Goal: Task Accomplishment & Management: Use online tool/utility

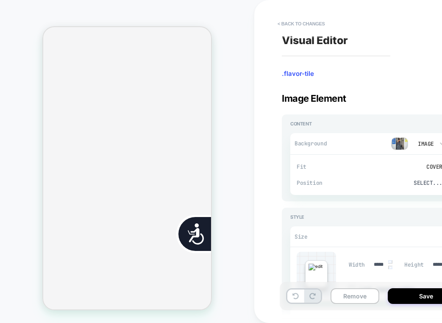
scroll to position [0, 343]
click at [302, 21] on button "< Back to changes" at bounding box center [302, 24] width 56 height 14
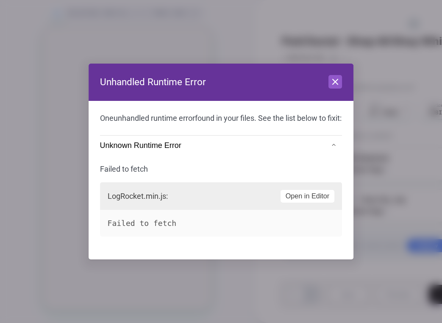
scroll to position [0, 0]
click at [302, 78] on button "Close" at bounding box center [336, 82] width 14 height 14
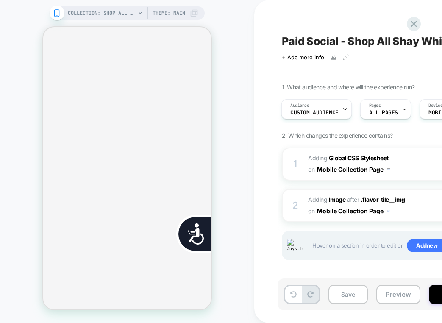
scroll to position [0, 171]
click at [246, 25] on div "COLLECTION: Shop All - BÉIS Products (Category) COLLECTION: Shop All - BÉIS Pro…" at bounding box center [127, 161] width 255 height 306
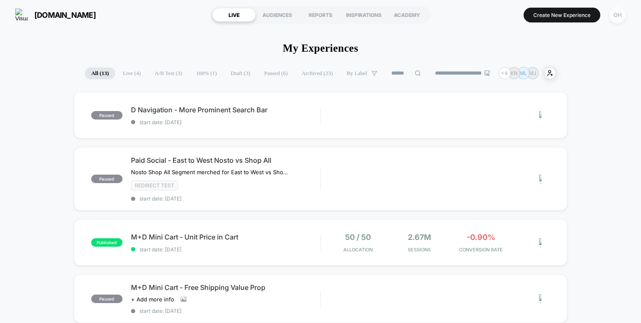
click at [614, 11] on div "OH" at bounding box center [618, 15] width 17 height 17
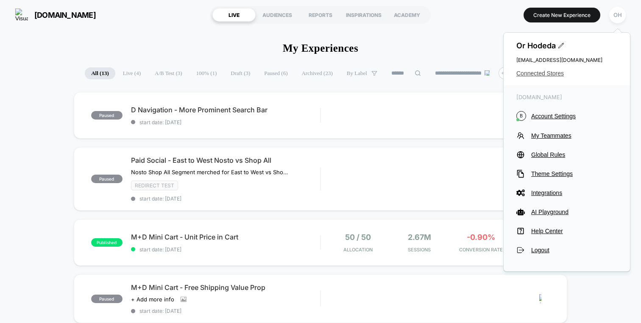
click at [551, 72] on span "Connected Stores" at bounding box center [567, 73] width 101 height 7
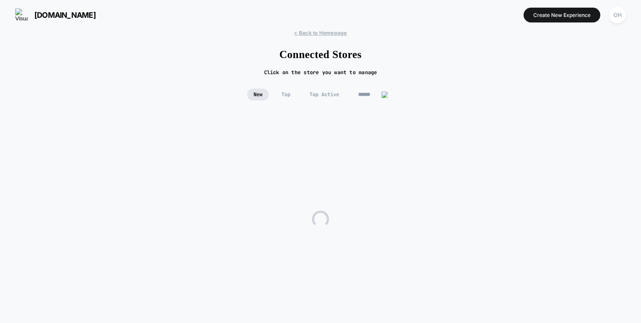
click at [358, 88] on div "< Back to Homepage Connected Stores Click on the store you want to manage New T…" at bounding box center [320, 184] width 641 height 308
click at [360, 95] on input at bounding box center [373, 95] width 42 height 12
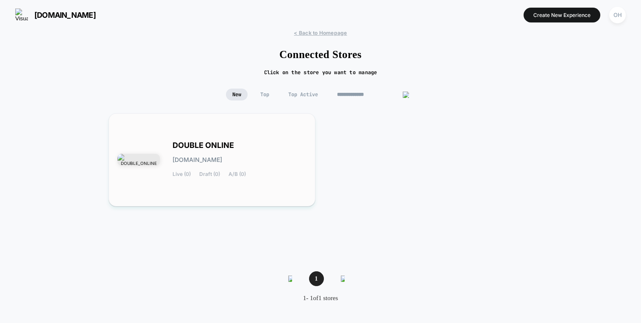
type input "**********"
click at [245, 174] on span "A/B (0)" at bounding box center [237, 174] width 17 height 6
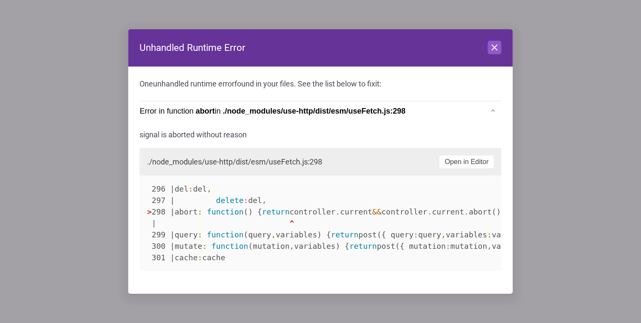
click at [496, 3] on div "Unhandled Runtime Error Close One unhandled runtime error found in your files. …" at bounding box center [320, 3] width 635 height 0
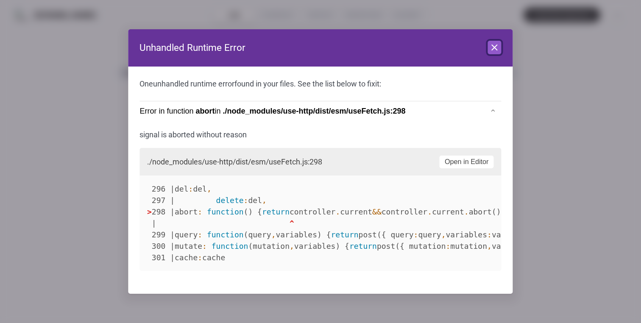
click at [496, 49] on icon at bounding box center [495, 47] width 5 height 5
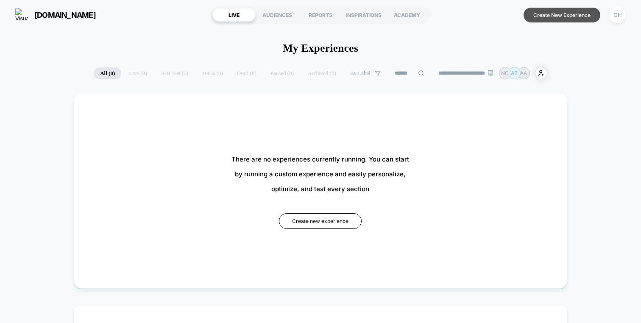
click at [561, 8] on button "Create New Experience" at bounding box center [562, 15] width 77 height 15
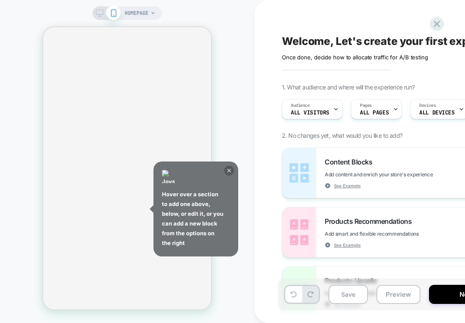
click at [230, 171] on icon at bounding box center [229, 171] width 4 height 4
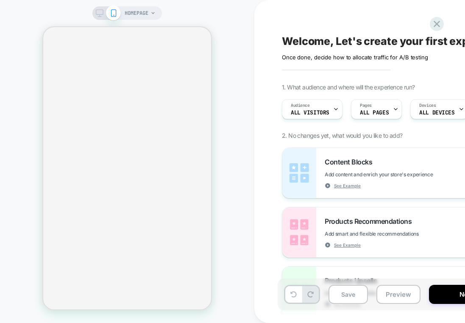
click at [139, 17] on span "HOMEPAGE" at bounding box center [137, 13] width 24 height 14
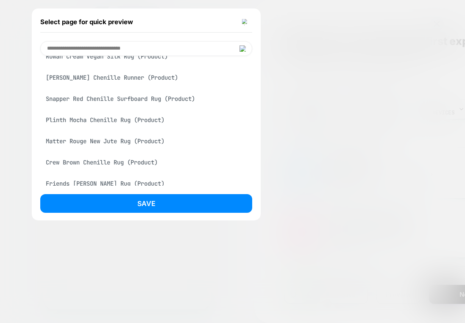
scroll to position [1094, 0]
click at [101, 106] on div "Snapper Red Chenille Surfboard Rug (Product)" at bounding box center [146, 98] width 212 height 16
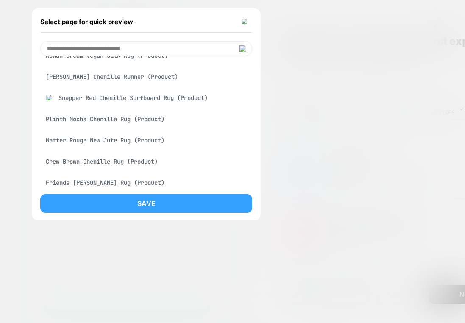
click at [149, 195] on button "Save" at bounding box center [146, 203] width 212 height 19
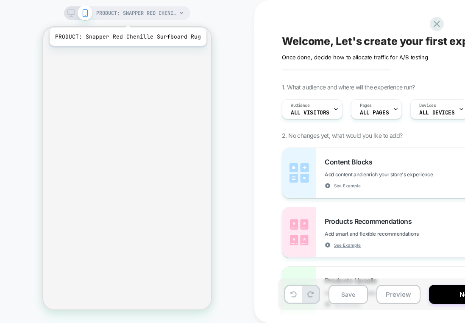
click at [126, 17] on span "PRODUCT: Snapper Red Chenille Surfboard Rug" at bounding box center [136, 13] width 81 height 14
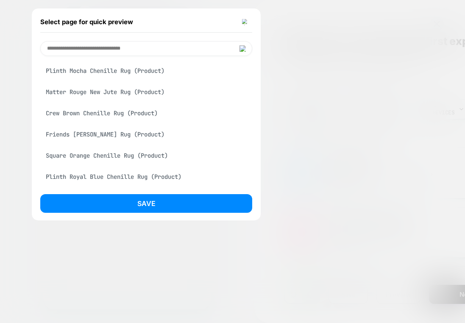
click at [112, 121] on div "Crew Brown Chenille Rug (Product)" at bounding box center [146, 113] width 212 height 16
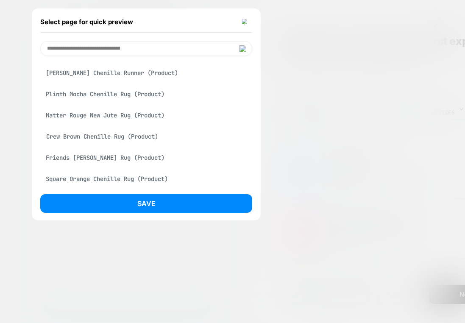
scroll to position [1142, 0]
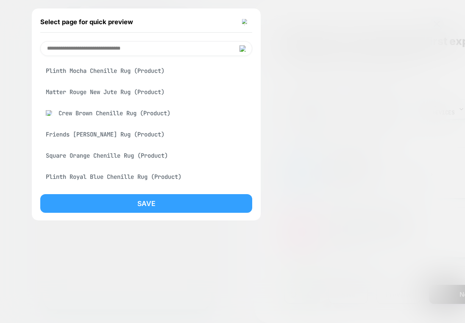
click at [150, 205] on button "Save" at bounding box center [146, 203] width 212 height 19
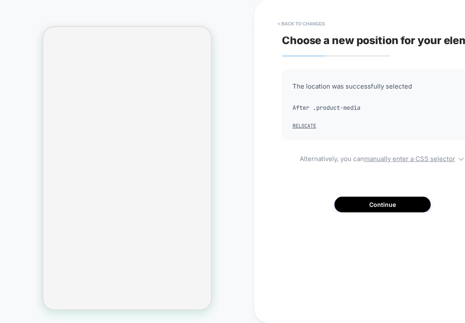
click at [406, 215] on div "Choose a new position for your element The location was successfully selected A…" at bounding box center [437, 161] width 318 height 306
click at [406, 206] on button "Continue" at bounding box center [383, 205] width 96 height 16
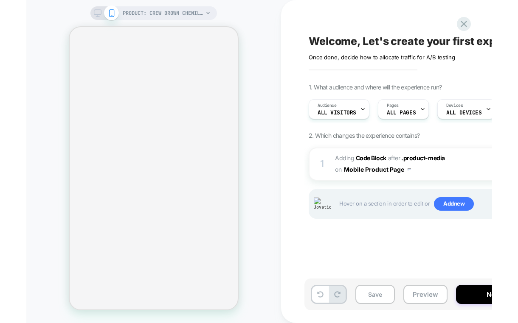
scroll to position [0, 0]
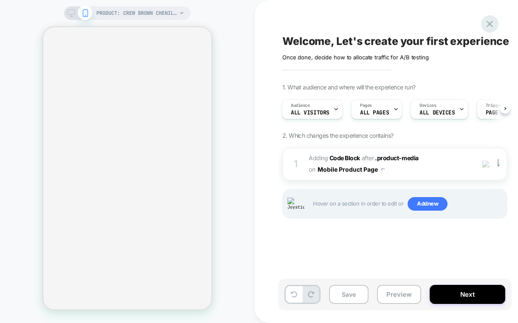
click at [465, 24] on icon at bounding box center [489, 23] width 11 height 11
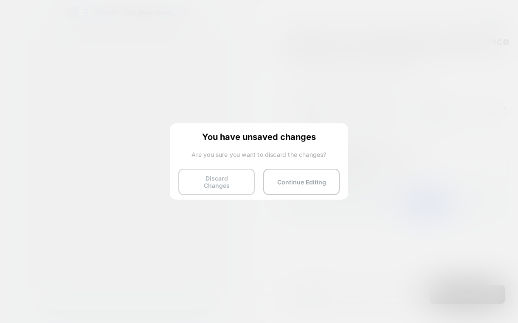
click at [247, 171] on button "Discard Changes" at bounding box center [216, 182] width 76 height 26
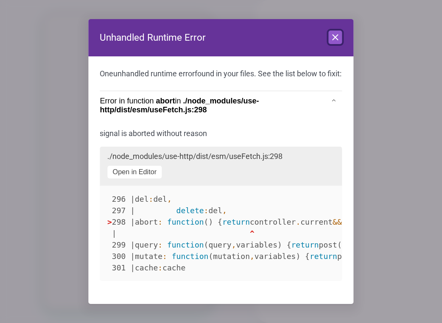
click at [336, 36] on icon at bounding box center [335, 37] width 10 height 10
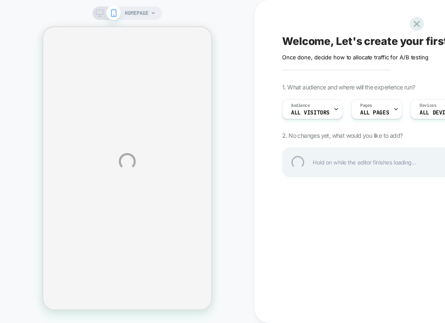
click at [269, 43] on div "HOMEPAGE Welcome, Let's create your first experience Click to edit experience d…" at bounding box center [222, 161] width 445 height 323
click at [238, 57] on div "HOMEPAGE Welcome, Let's create your first experience Click to edit experience d…" at bounding box center [222, 161] width 445 height 323
click at [418, 25] on div at bounding box center [416, 23] width 17 height 17
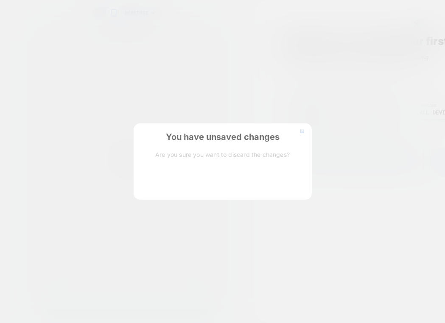
click at [171, 184] on button "Discard Changes" at bounding box center [180, 182] width 76 height 26
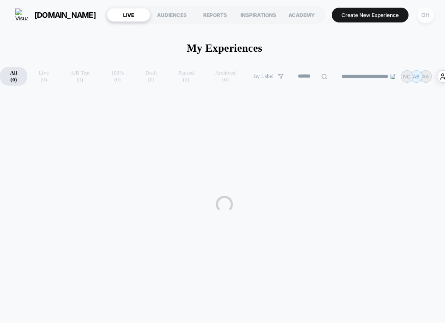
click at [419, 21] on div "OH" at bounding box center [425, 15] width 17 height 17
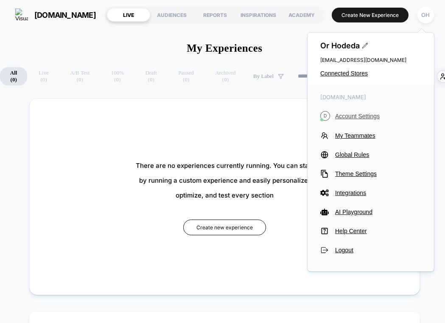
click at [370, 114] on span "Account Settings" at bounding box center [378, 116] width 86 height 7
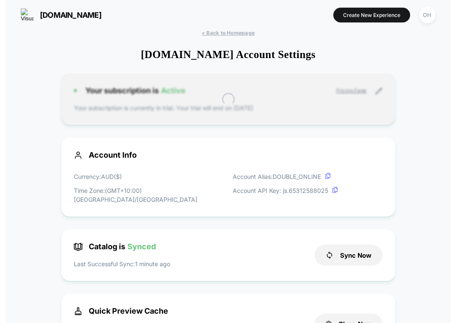
scroll to position [115, 0]
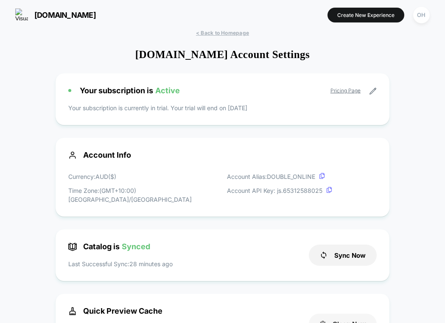
click at [350, 314] on button "Clean Now" at bounding box center [343, 324] width 68 height 21
click at [369, 19] on button "Create New Experience" at bounding box center [366, 15] width 77 height 15
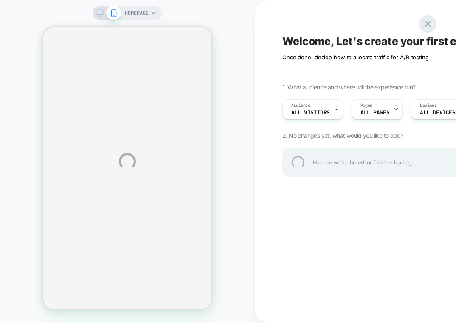
click at [431, 21] on div at bounding box center [427, 23] width 17 height 17
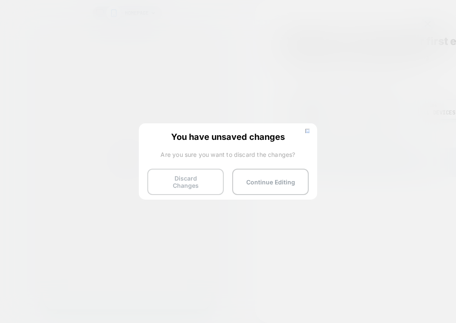
click at [204, 173] on button "Discard Changes" at bounding box center [185, 182] width 76 height 26
click at [193, 178] on button "Discard Changes" at bounding box center [185, 182] width 76 height 26
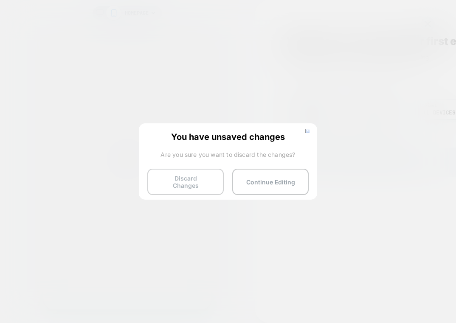
click at [193, 178] on button "Discard Changes" at bounding box center [185, 182] width 76 height 26
click at [202, 176] on button "Discard Changes" at bounding box center [185, 182] width 76 height 26
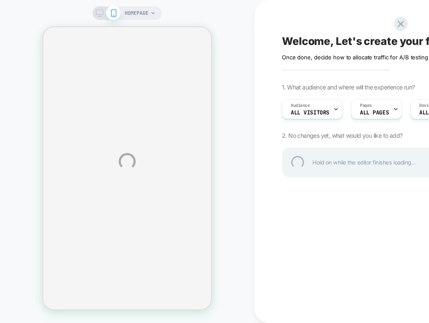
click at [237, 165] on div "HOMEPAGE Welcome, Let's create your first experience Click to edit experience d…" at bounding box center [214, 161] width 429 height 323
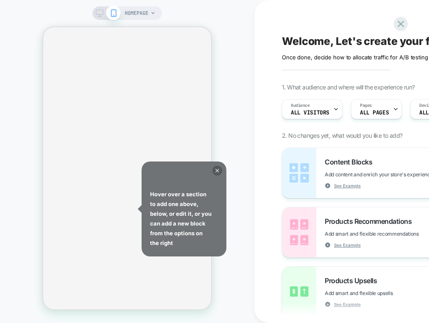
click at [218, 172] on icon at bounding box center [218, 171] width 4 height 4
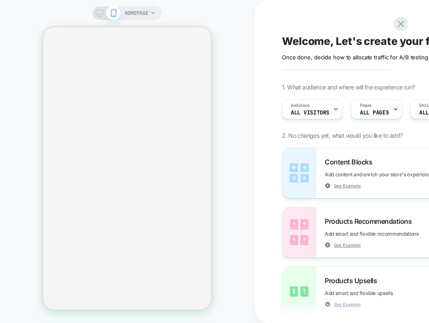
click at [140, 3] on div "HOMEPAGE" at bounding box center [127, 161] width 255 height 323
click at [139, 16] on span "HOMEPAGE" at bounding box center [137, 13] width 24 height 14
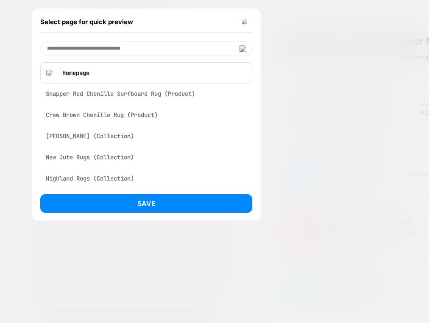
click at [152, 100] on div "Snapper Red Chenille Surfboard Rug (Product)" at bounding box center [146, 94] width 212 height 16
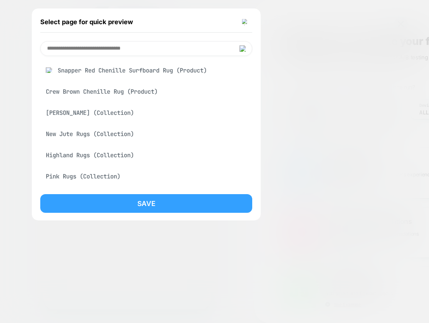
click at [173, 207] on button "Save" at bounding box center [146, 203] width 212 height 19
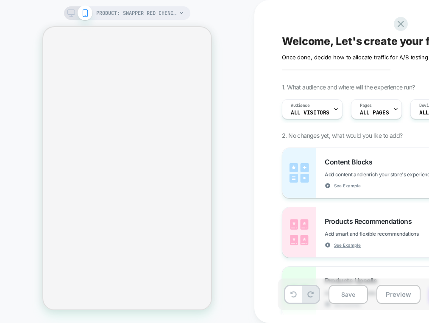
click at [151, 5] on div "PRODUCT: Snapper Red Chenille Surfboard Rug PRODUCT: Snapper Red Chenille Surfb…" at bounding box center [127, 161] width 255 height 323
click at [151, 7] on span "PRODUCT: Snapper Red Chenille Surfboard Rug" at bounding box center [136, 13] width 81 height 14
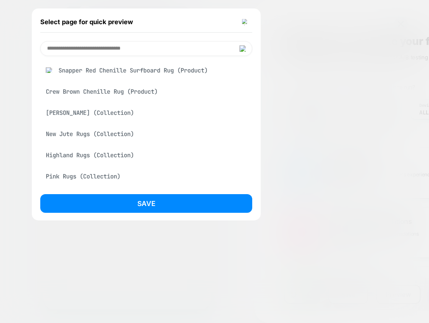
click at [139, 93] on div "Crew Brown Chenille Rug (Product)" at bounding box center [146, 92] width 212 height 16
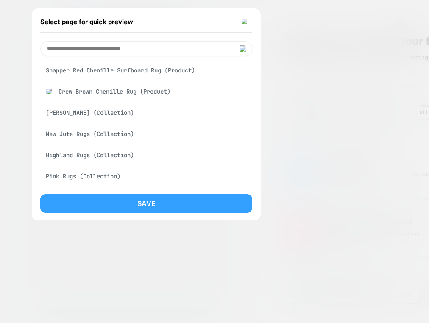
click at [177, 204] on button "Save" at bounding box center [146, 203] width 212 height 19
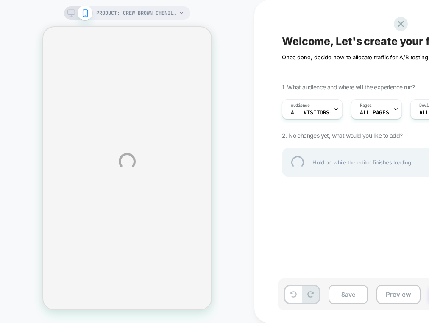
click at [143, 12] on div "PRODUCT: Crew Brown Chenille Rug PRODUCT: Crew Brown Chenille Rug Welcome, Let'…" at bounding box center [214, 161] width 429 height 323
click at [153, 6] on div "PRODUCT: Crew Brown Chenille Rug PRODUCT: Crew Brown Chenille Rug Welcome, Let'…" at bounding box center [214, 161] width 429 height 323
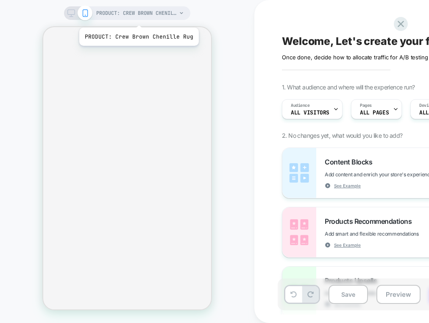
click at [137, 17] on span "PRODUCT: Crew Brown Chenille Rug" at bounding box center [136, 13] width 81 height 14
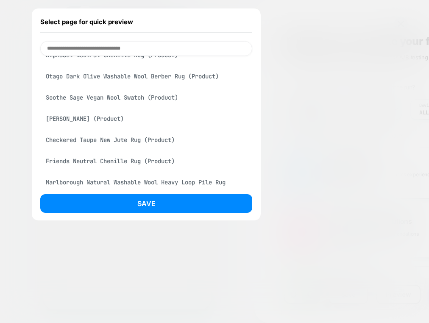
click at [147, 106] on div "Soothe Sage Vegan Wool Swatch (Product)" at bounding box center [146, 98] width 212 height 16
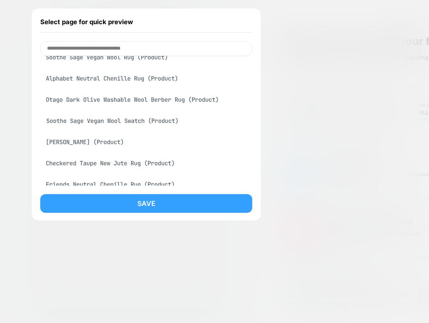
scroll to position [1682, 0]
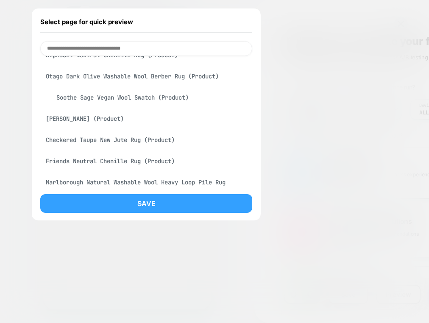
click at [160, 199] on button "Save" at bounding box center [146, 203] width 212 height 19
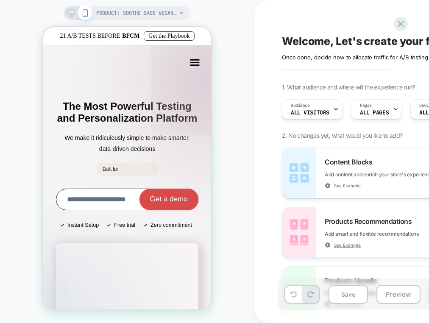
click at [137, 145] on link "We make it ridiculously simple to make smarter, data-driven decisions" at bounding box center [126, 143] width 125 height 21
click at [191, 60] on icon "button" at bounding box center [194, 62] width 9 height 7
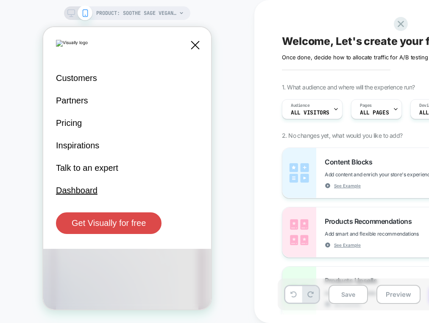
click at [197, 46] on icon at bounding box center [195, 45] width 11 height 11
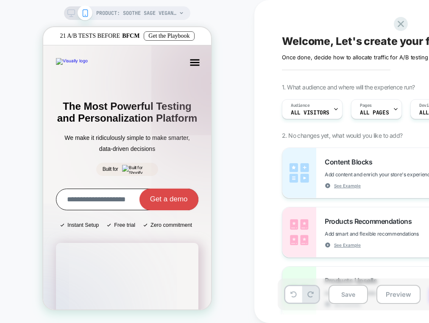
click at [202, 62] on button "button" at bounding box center [195, 63] width 16 height 13
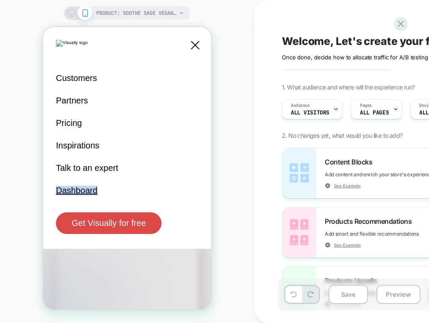
click at [202, 62] on div "Customers Customers Partners Partners Pricing Pricing Inspirations Inspirations…" at bounding box center [127, 138] width 168 height 222
click at [198, 48] on icon at bounding box center [195, 45] width 8 height 8
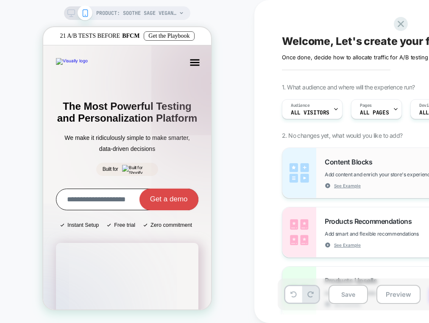
click at [322, 161] on div "Content Blocks Add content and enrich your store's experience See Example" at bounding box center [388, 173] width 211 height 50
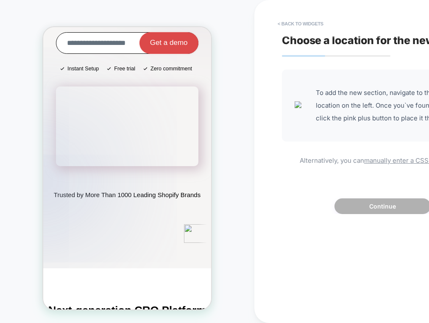
scroll to position [160, 0]
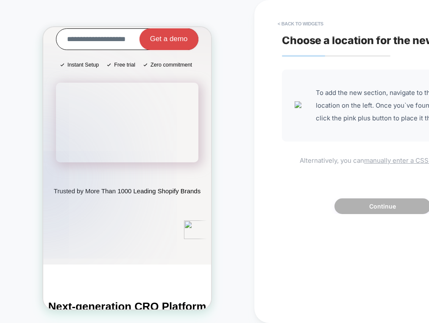
click at [409, 156] on span "Alternatively, you can manually enter a CSS selector" at bounding box center [383, 159] width 202 height 10
select select "*******"
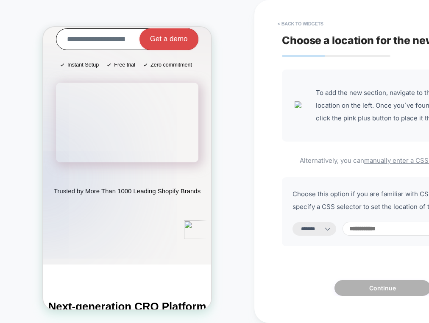
click at [385, 232] on input at bounding box center [408, 229] width 130 height 14
type input "**"
select select "*********"
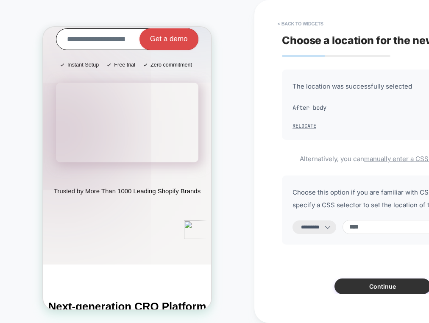
type input "****"
click at [386, 291] on button "Continue" at bounding box center [383, 287] width 96 height 16
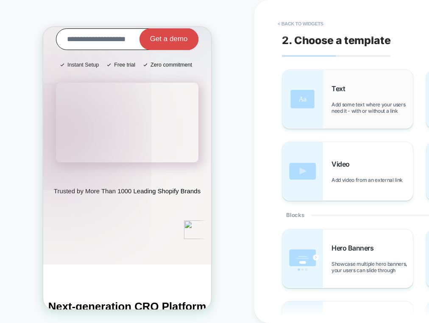
click at [378, 109] on span "Add some text where your users need it - with or without a link" at bounding box center [372, 107] width 81 height 13
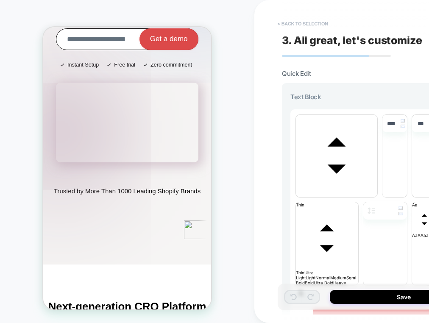
click at [276, 28] on button "< Back to selection" at bounding box center [303, 24] width 59 height 14
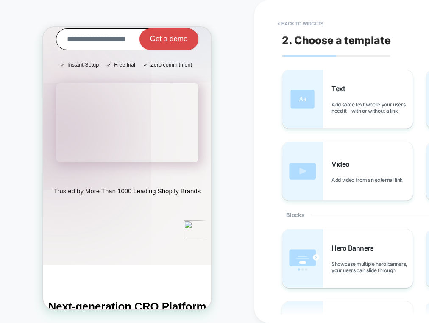
click at [276, 28] on button "< Back to widgets" at bounding box center [301, 24] width 54 height 14
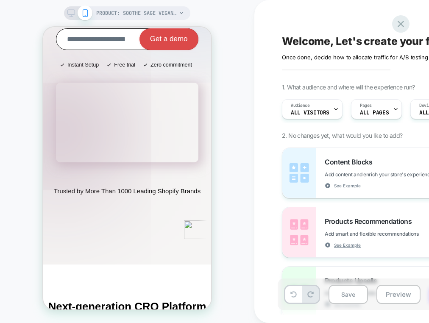
click at [398, 25] on icon at bounding box center [400, 23] width 11 height 11
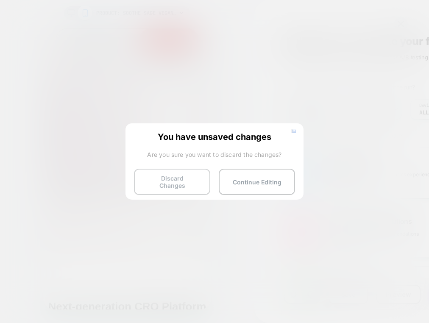
click at [202, 183] on button "Discard Changes" at bounding box center [172, 182] width 76 height 26
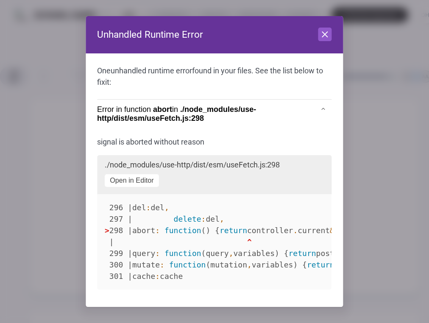
click at [317, 36] on header "Unhandled Runtime Error Close" at bounding box center [215, 34] width 258 height 37
click at [324, 36] on icon at bounding box center [325, 34] width 10 height 10
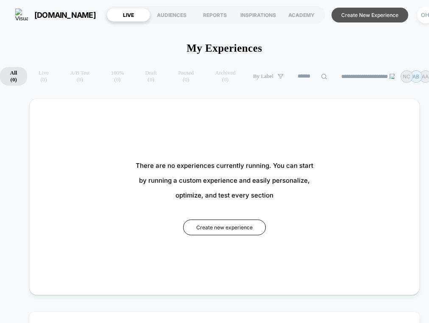
click at [343, 10] on button "Create New Experience" at bounding box center [370, 15] width 77 height 15
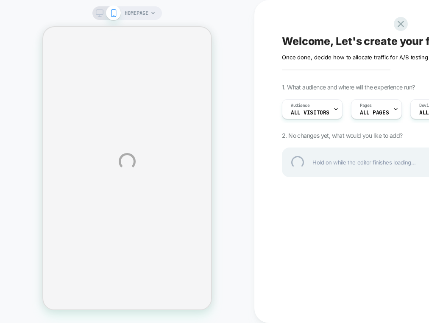
click at [236, 34] on div "HOMEPAGE Welcome, Let's create your first experience Click to edit experience d…" at bounding box center [214, 161] width 429 height 323
click at [411, 25] on div "HOMEPAGE Welcome, Let's create your first experience Click to edit experience d…" at bounding box center [214, 161] width 429 height 323
click at [403, 27] on div at bounding box center [400, 23] width 17 height 17
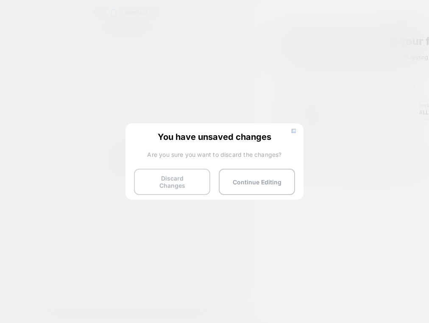
click at [176, 189] on button "Discard Changes" at bounding box center [172, 182] width 76 height 26
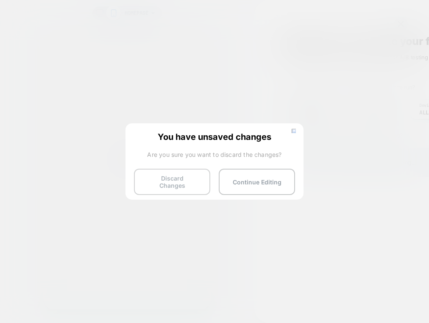
click at [176, 189] on button "Discard Changes" at bounding box center [172, 182] width 76 height 26
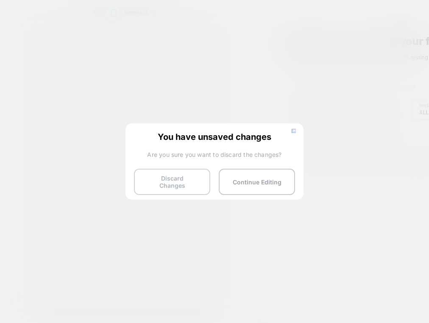
click at [176, 189] on button "Discard Changes" at bounding box center [172, 182] width 76 height 26
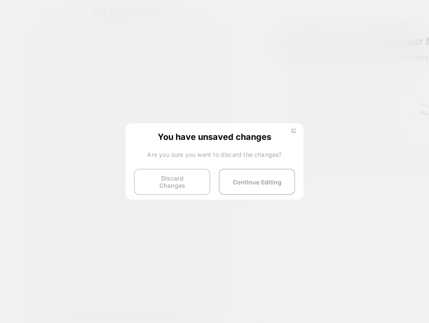
click at [176, 189] on button "Discard Changes" at bounding box center [172, 182] width 76 height 26
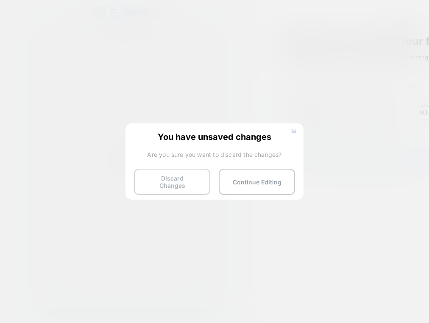
click at [176, 189] on button "Discard Changes" at bounding box center [172, 182] width 76 height 26
click at [183, 174] on button "Discard Changes" at bounding box center [172, 182] width 76 height 26
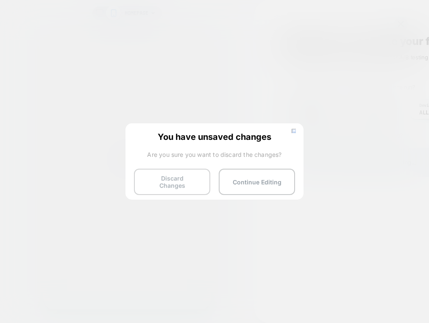
click at [183, 174] on button "Discard Changes" at bounding box center [172, 182] width 76 height 26
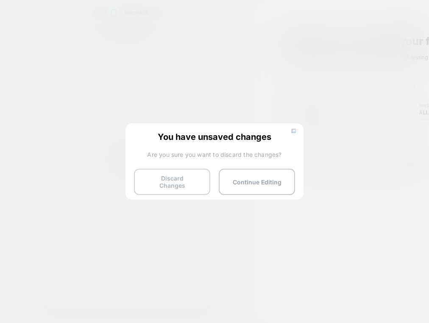
click at [183, 174] on button "Discard Changes" at bounding box center [172, 182] width 76 height 26
click at [182, 174] on button "Discard Changes" at bounding box center [172, 182] width 76 height 26
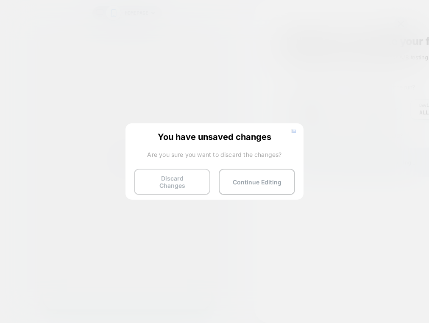
click at [182, 174] on button "Discard Changes" at bounding box center [172, 182] width 76 height 26
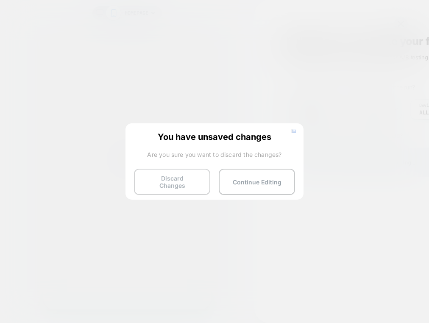
click at [182, 174] on button "Discard Changes" at bounding box center [172, 182] width 76 height 26
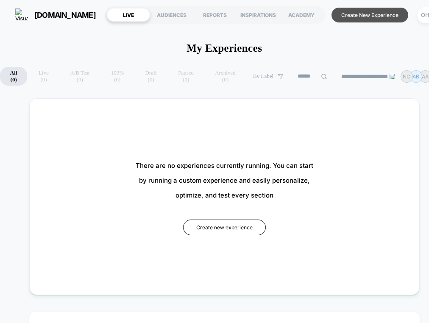
click at [380, 20] on button "Create New Experience" at bounding box center [370, 15] width 77 height 15
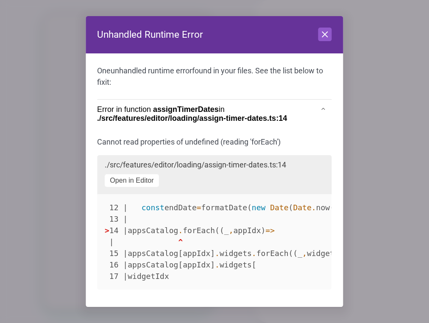
click at [330, 41] on div "Close" at bounding box center [326, 35] width 14 height 14
click at [324, 36] on icon at bounding box center [325, 34] width 10 height 10
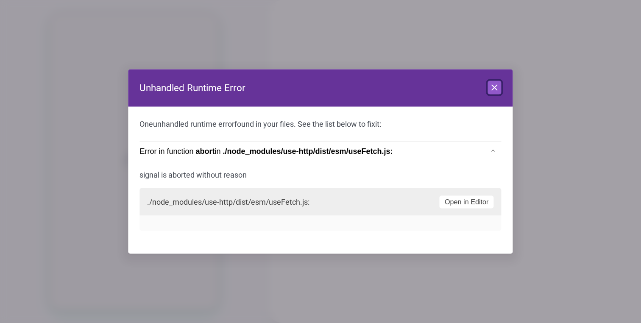
click at [495, 86] on icon at bounding box center [495, 88] width 10 height 10
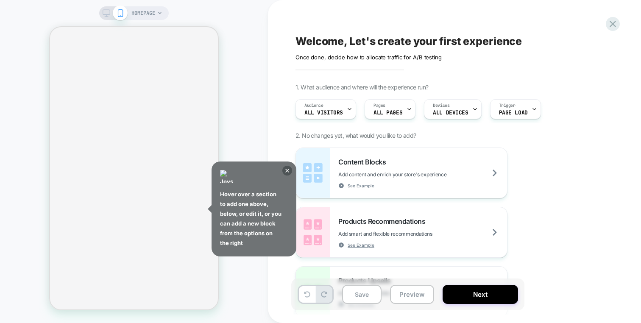
click at [287, 176] on div "Hover over a section to add one above, below, or edit it, or you can add a new …" at bounding box center [254, 209] width 85 height 95
click at [288, 174] on icon at bounding box center [288, 171] width 10 height 10
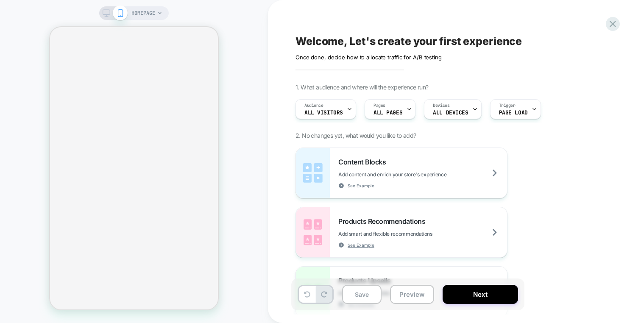
click at [157, 14] on div "HOMEPAGE" at bounding box center [147, 13] width 31 height 14
click at [157, 1] on div "HOMEPAGE" at bounding box center [134, 161] width 268 height 323
click at [156, 9] on div "HOMEPAGE" at bounding box center [147, 13] width 31 height 14
click at [160, 12] on icon at bounding box center [159, 13] width 3 height 2
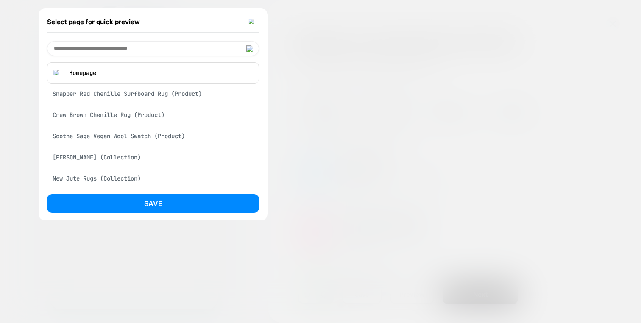
click at [151, 117] on div "Crew Brown Chenille Rug (Product)" at bounding box center [153, 115] width 212 height 16
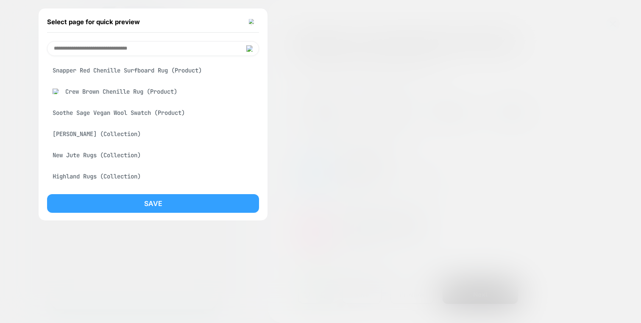
click at [173, 203] on button "Save" at bounding box center [153, 203] width 212 height 19
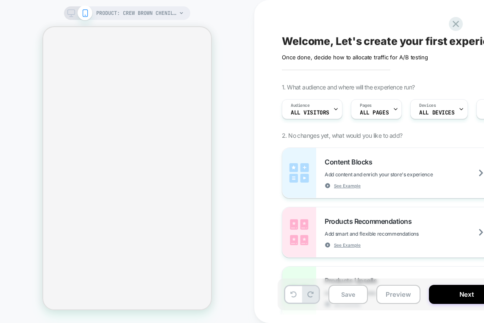
click at [42, 45] on div "PRODUCT: Crew Brown Chenille Rug PRODUCT: Crew Brown Chenille Rug" at bounding box center [127, 161] width 255 height 306
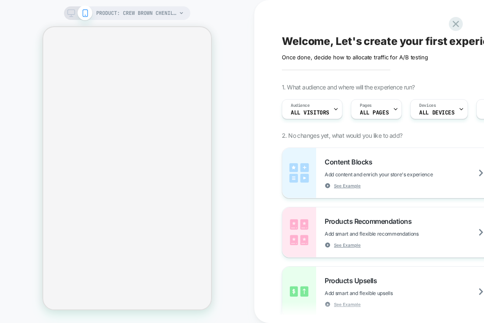
click at [84, 24] on div "PRODUCT: Crew Brown Chenille Rug PRODUCT: Crew Brown Chenille Rug" at bounding box center [127, 161] width 255 height 306
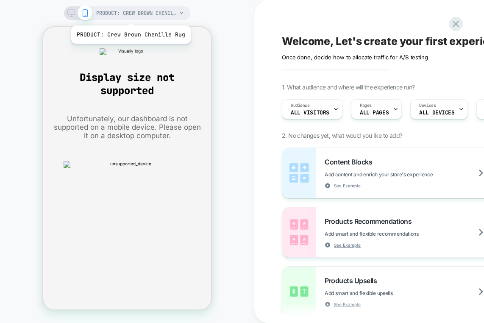
click at [130, 15] on span "PRODUCT: Crew Brown Chenille Rug" at bounding box center [136, 13] width 81 height 14
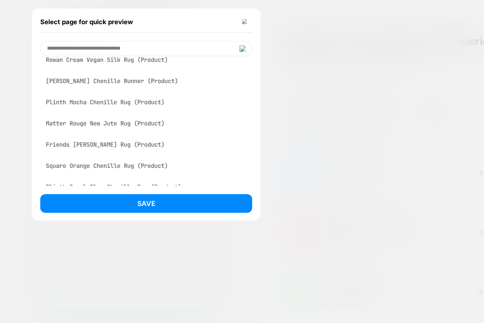
scroll to position [1199, 0]
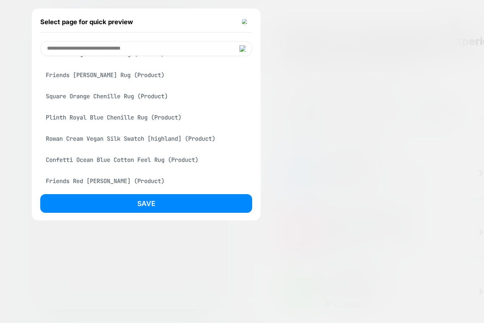
click at [147, 104] on div "Square Orange Chenille Rug (Product)" at bounding box center [146, 96] width 212 height 16
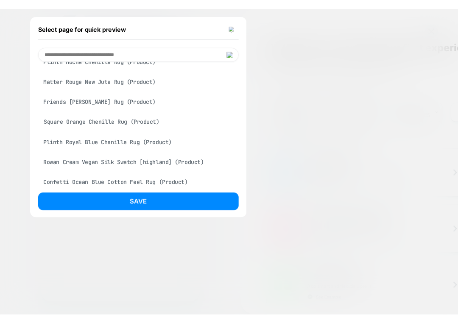
scroll to position [1223, 0]
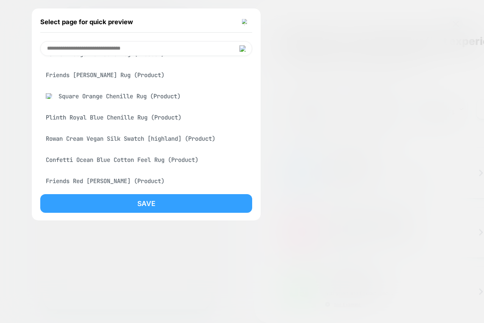
click at [162, 199] on button "Save" at bounding box center [146, 203] width 212 height 19
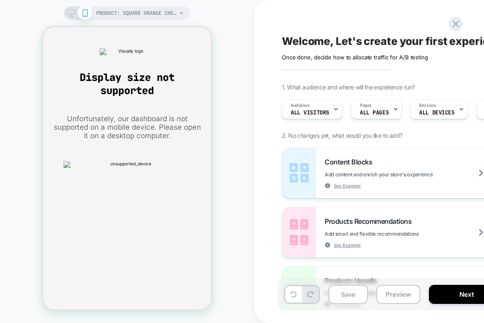
click at [430, 6] on div "Welcome, Let's create your first experience Click to edit experience details On…" at bounding box center [441, 161] width 318 height 323
click at [461, 21] on icon at bounding box center [456, 23] width 11 height 11
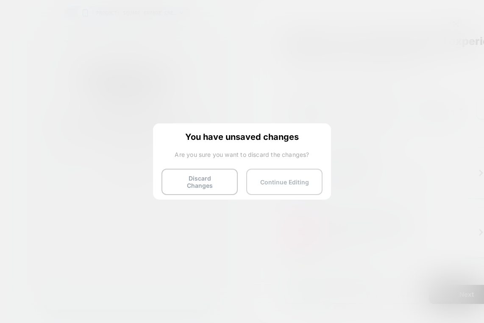
click at [302, 179] on button "Continue Editing" at bounding box center [284, 182] width 76 height 26
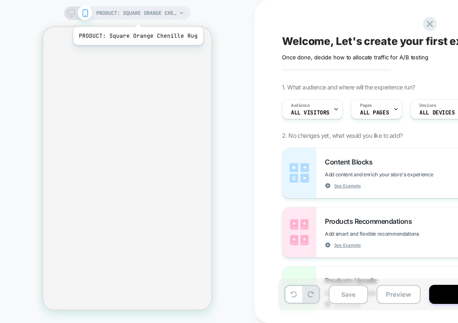
click at [139, 13] on span "PRODUCT: Square Orange Chenille Rug" at bounding box center [136, 13] width 81 height 14
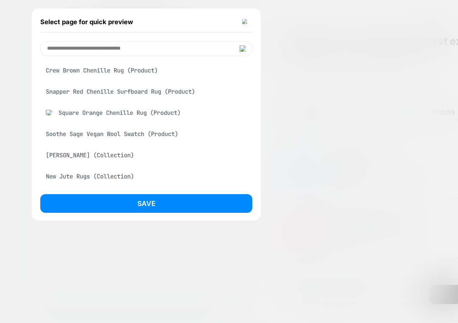
click at [101, 46] on input at bounding box center [146, 48] width 212 height 15
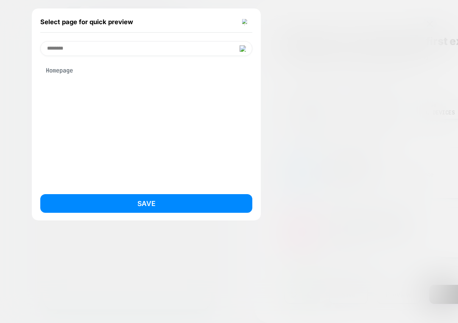
type input "********"
click at [81, 70] on div "Homepage" at bounding box center [146, 70] width 212 height 16
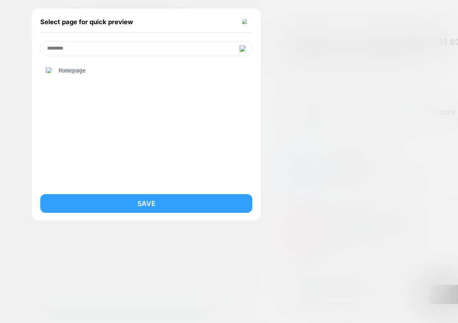
click at [178, 202] on button "Save" at bounding box center [146, 203] width 212 height 19
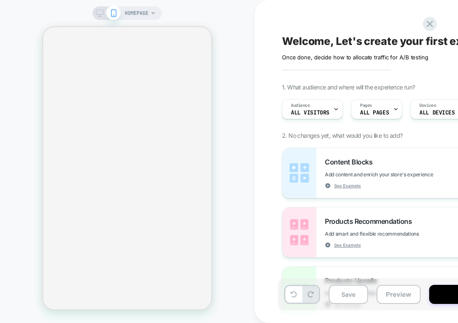
click at [134, 11] on span "HOMEPAGE" at bounding box center [137, 13] width 24 height 14
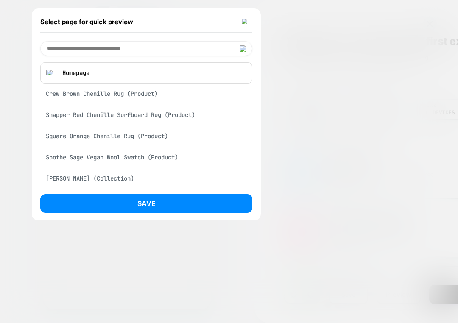
click at [149, 101] on div "Crew Brown Chenille Rug (Product)" at bounding box center [146, 94] width 212 height 16
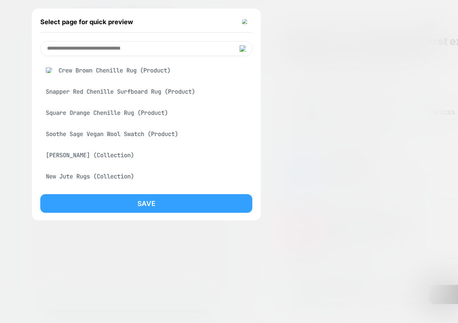
click at [175, 202] on button "Save" at bounding box center [146, 203] width 212 height 19
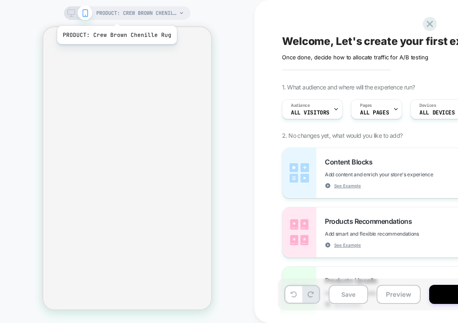
click at [116, 15] on span "PRODUCT: Crew Brown Chenille Rug" at bounding box center [136, 13] width 81 height 14
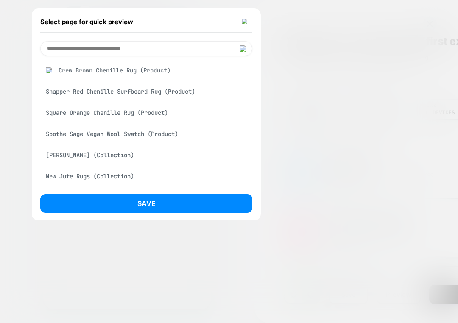
click at [151, 140] on div "Soothe Sage Vegan Wool Swatch (Product)" at bounding box center [146, 134] width 212 height 16
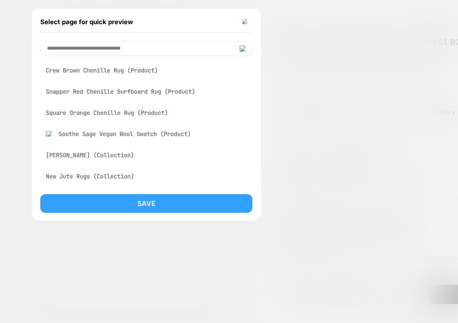
click at [152, 203] on button "Save" at bounding box center [146, 203] width 212 height 19
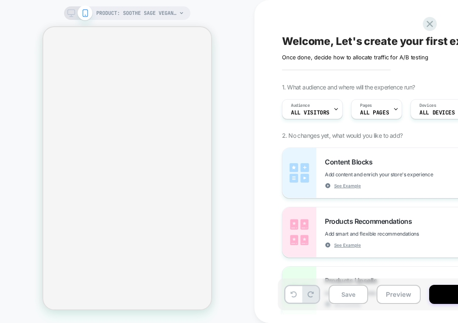
click at [149, 15] on span "PRODUCT: Soothe Sage Vegan Wool Swatch" at bounding box center [136, 13] width 81 height 14
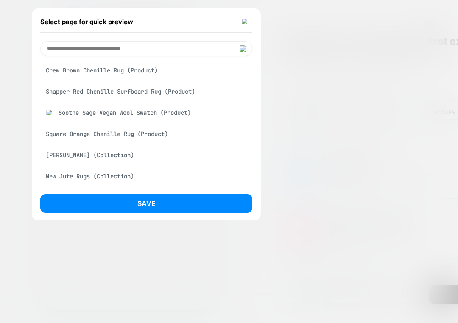
click at [160, 71] on div "Crew Brown Chenille Rug (Product)" at bounding box center [146, 70] width 212 height 16
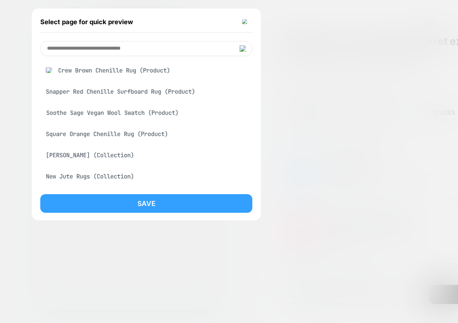
click at [183, 211] on button "Save" at bounding box center [146, 203] width 212 height 19
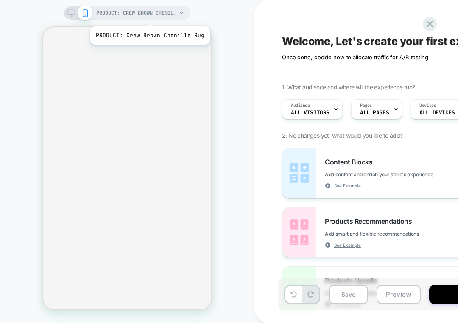
click at [149, 16] on span "PRODUCT: Crew Brown Chenille Rug" at bounding box center [136, 13] width 81 height 14
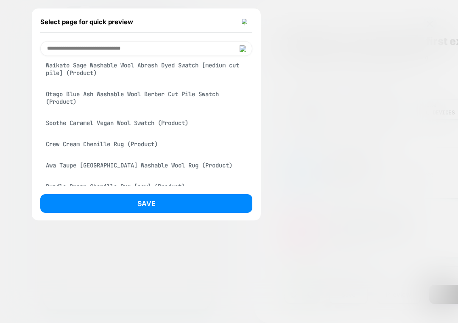
scroll to position [750, 0]
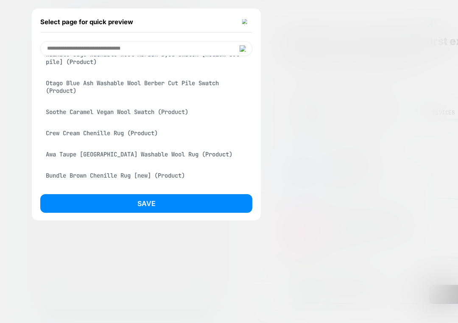
click at [146, 120] on div "Soothe Caramel Vegan Wool Swatch (Product)" at bounding box center [146, 112] width 212 height 16
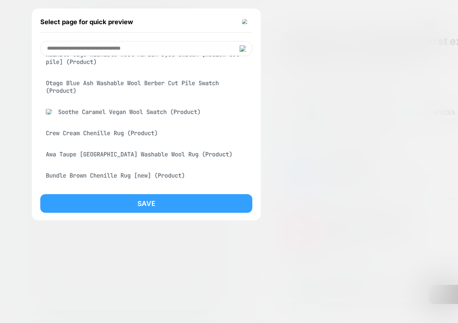
click at [155, 201] on button "Save" at bounding box center [146, 203] width 212 height 19
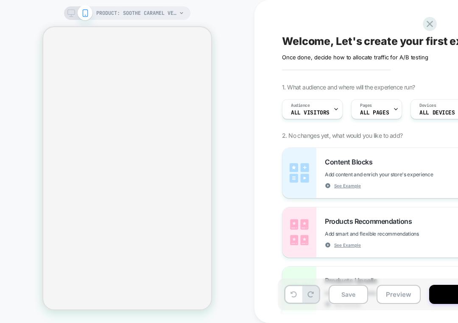
click at [230, 93] on div "PRODUCT: Soothe Caramel Vegan Wool Swatch PRODUCT: Soothe Caramel Vegan Wool Sw…" at bounding box center [127, 161] width 255 height 306
click at [179, 7] on div "PRODUCT: Soothe Caramel Vegan Wool Swatch" at bounding box center [140, 13] width 88 height 14
click at [176, 17] on span "PRODUCT: Soothe Caramel Vegan Wool Swatch" at bounding box center [136, 13] width 81 height 14
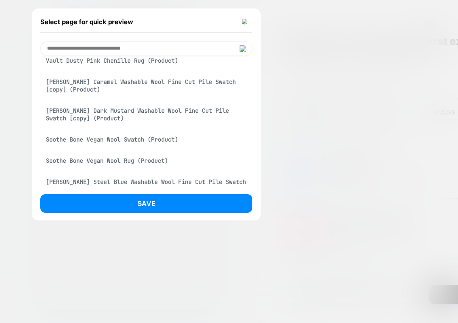
scroll to position [624, 0]
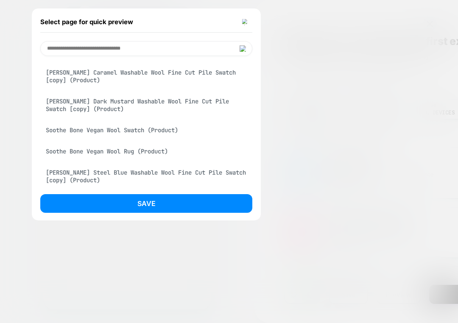
click at [144, 160] on div "Soothe Bone Vegan Wool Rug (Product)" at bounding box center [146, 151] width 212 height 16
click at [148, 221] on div at bounding box center [229, 161] width 458 height 323
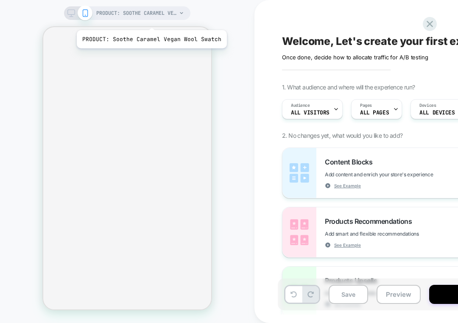
click at [150, 20] on div "PRODUCT: Soothe Caramel Vegan Wool Swatch PRODUCT: Soothe Caramel Vegan Wool Sw…" at bounding box center [127, 161] width 255 height 306
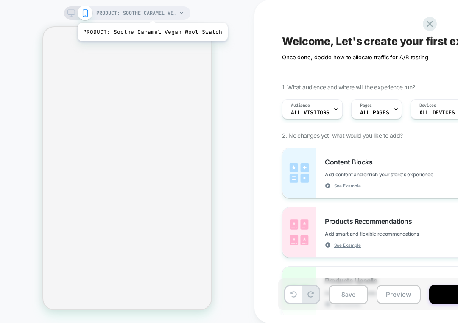
click at [151, 12] on span "PRODUCT: Soothe Caramel Vegan Wool Swatch" at bounding box center [136, 13] width 81 height 14
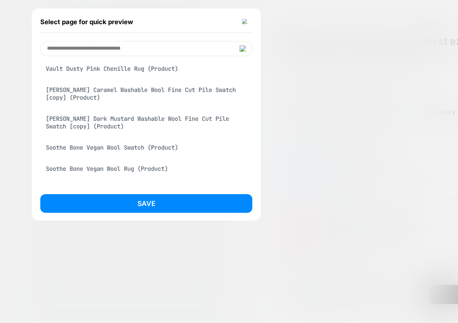
click at [137, 102] on div "[PERSON_NAME] Caramel Washable Wool Fine Cut Pile Swatch [copy] (Product)" at bounding box center [146, 94] width 212 height 24
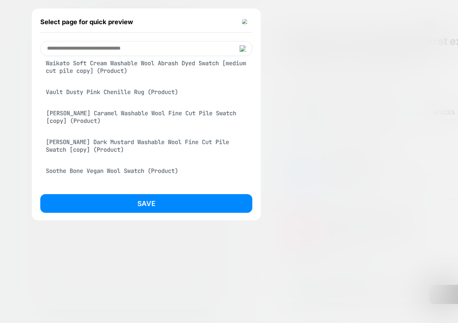
scroll to position [630, 0]
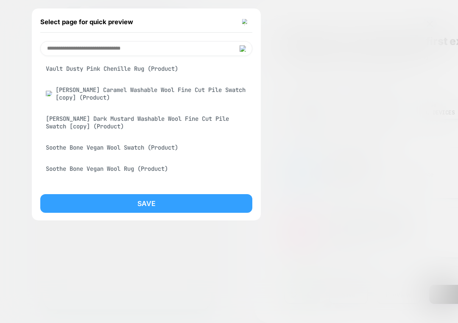
click at [165, 197] on button "Save" at bounding box center [146, 203] width 212 height 19
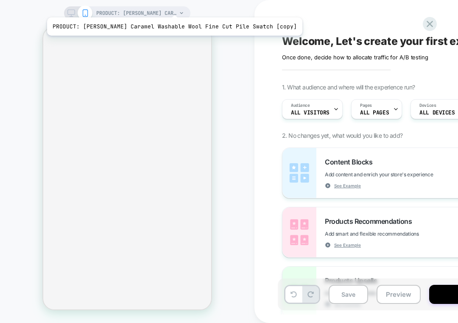
click at [159, 3] on div "PRODUCT: Nelson Caramel Washable Wool Fine Cut Pile Swatch [copy] PRODUCT: Nels…" at bounding box center [127, 161] width 255 height 323
click at [159, 8] on span "PRODUCT: Nelson Caramel Washable Wool Fine Cut Pile Swatch [copy]" at bounding box center [136, 13] width 81 height 14
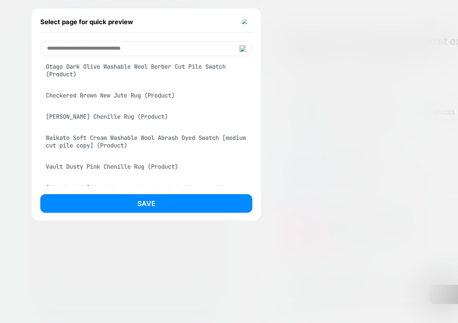
click at [157, 104] on div "Checkered Brown New Jute Rug (Product)" at bounding box center [146, 95] width 212 height 16
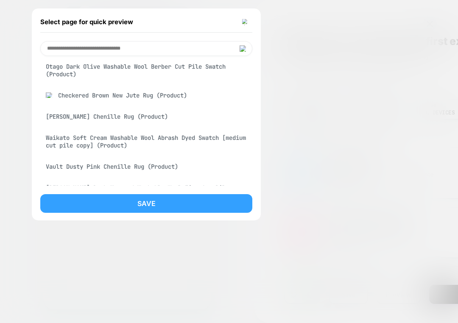
click at [177, 205] on button "Save" at bounding box center [146, 203] width 212 height 19
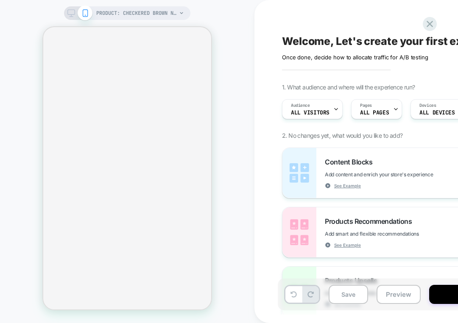
click at [331, 16] on div "Welcome, Let's create your first experience Click to edit experience details On…" at bounding box center [437, 161] width 318 height 306
click at [237, 61] on div "PRODUCT: Checkered Brown New Jute Rug PRODUCT: Checkered Brown New Jute Rug" at bounding box center [127, 161] width 255 height 306
click at [188, 7] on div "PRODUCT: Checkered Brown New Jute Rug PRODUCT: Checkered Brown New Jute Rug" at bounding box center [127, 161] width 255 height 323
click at [248, 81] on div "PRODUCT: Checkered Brown New Jute Rug PRODUCT: Checkered Brown New Jute Rug" at bounding box center [127, 161] width 255 height 306
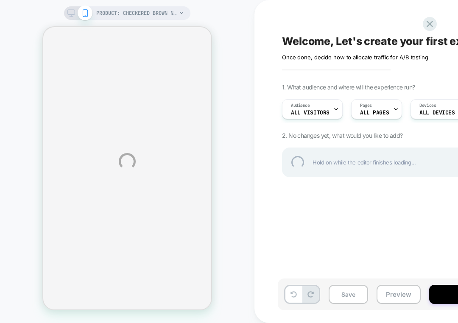
click at [232, 11] on div "PRODUCT: Checkered Brown New Jute Rug PRODUCT: Checkered Brown New Jute Rug Wel…" at bounding box center [229, 161] width 458 height 323
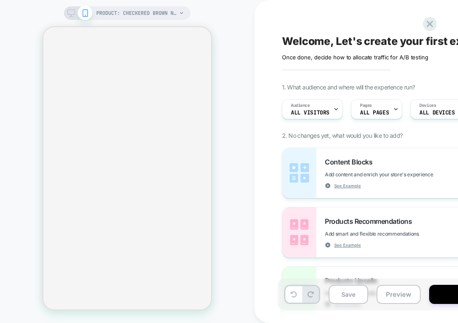
click at [389, 23] on div "Welcome, Let's create your first experience Click to edit experience details On…" at bounding box center [437, 161] width 318 height 306
click at [114, 23] on div "PRODUCT: Checkered Brown New Jute Rug PRODUCT: Checkered Brown New Jute Rug" at bounding box center [127, 161] width 255 height 306
click at [119, 8] on span "PRODUCT: Checkered Brown New Jute Rug" at bounding box center [136, 13] width 81 height 14
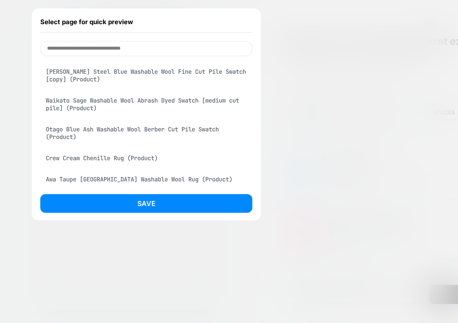
scroll to position [951, 0]
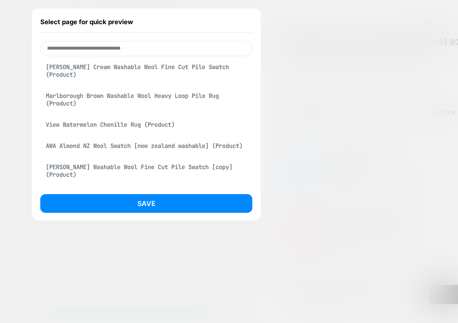
click at [127, 154] on div "AWA Almond NZ Wool Swatch [new zealand washable] (Product)" at bounding box center [146, 146] width 212 height 16
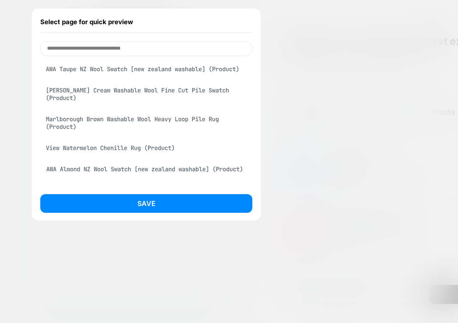
scroll to position [974, 0]
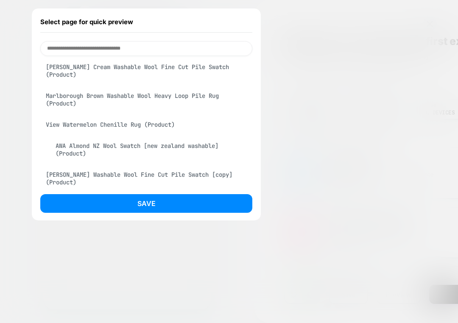
click at [127, 191] on div "Select page for quick preview AWA Almond NZ Wool Swatch [new zealand washable] …" at bounding box center [146, 114] width 229 height 212
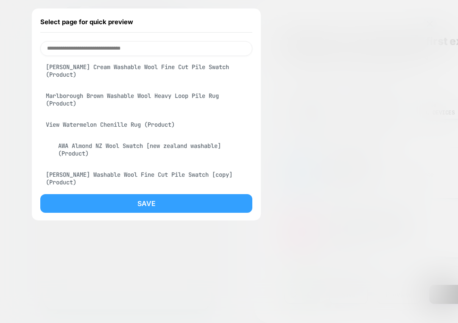
click at [126, 208] on button "Save" at bounding box center [146, 203] width 212 height 19
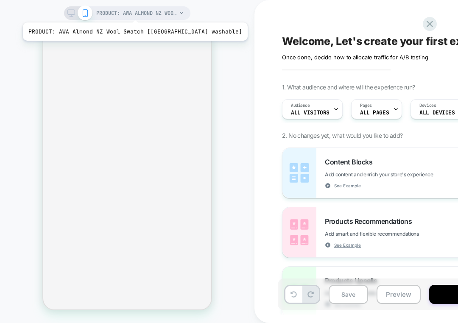
click at [135, 8] on span "PRODUCT: AWA Almond NZ Wool Swatch [[GEOGRAPHIC_DATA] washable]" at bounding box center [136, 13] width 81 height 14
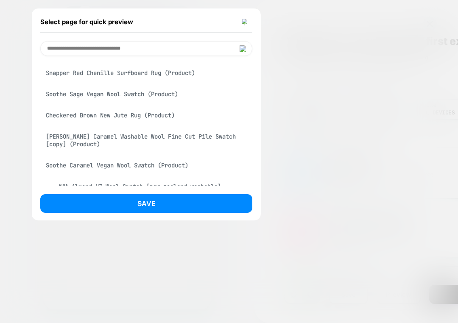
click at [154, 115] on div "Checkered Brown New Jute Rug (Product)" at bounding box center [146, 115] width 212 height 16
click at [153, 218] on div "Select page for quick preview Crew Brown Chenille Rug (Product) Snapper Red Che…" at bounding box center [146, 114] width 229 height 212
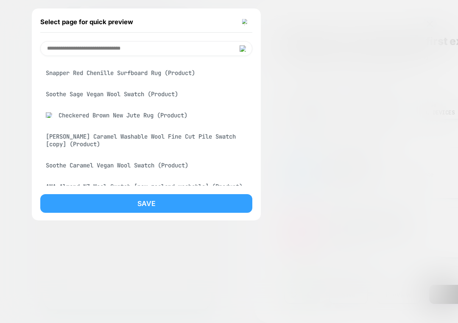
click at [153, 202] on button "Save" at bounding box center [146, 203] width 212 height 19
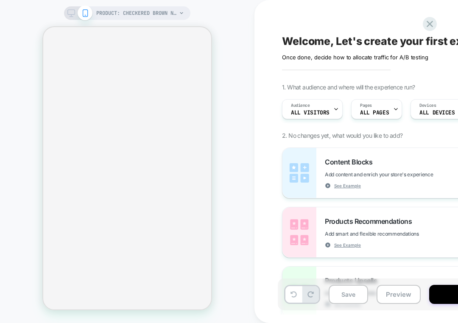
click at [346, 12] on div "Welcome, Let's create your first experience Click to edit experience details On…" at bounding box center [437, 161] width 318 height 306
click at [269, 20] on div "Welcome, Let's create your first experience Click to edit experience details On…" at bounding box center [441, 161] width 373 height 323
click at [320, 16] on div "Welcome, Let's create your first experience Click to edit experience details On…" at bounding box center [437, 161] width 318 height 306
click at [248, 20] on div "PRODUCT: Checkered Brown New Jute Rug PRODUCT: Checkered Brown New Jute Rug" at bounding box center [127, 161] width 255 height 306
click at [251, 90] on div "PRODUCT: Checkered Brown New Jute Rug PRODUCT: Checkered Brown New Jute Rug" at bounding box center [127, 161] width 255 height 306
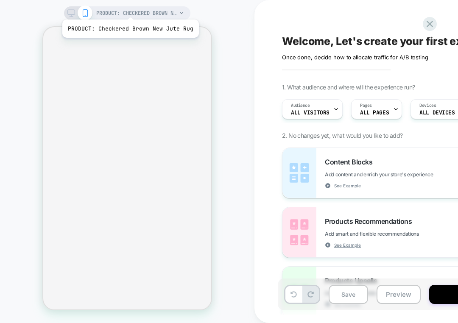
click at [129, 9] on span "PRODUCT: Checkered Brown New Jute Rug" at bounding box center [136, 13] width 81 height 14
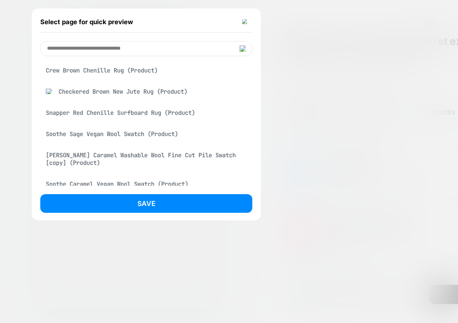
click at [155, 74] on div "Crew Brown Chenille Rug (Product)" at bounding box center [146, 70] width 212 height 16
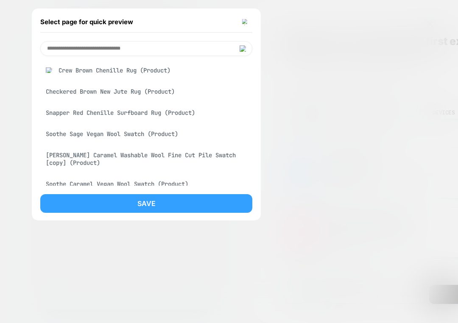
click at [196, 201] on button "Save" at bounding box center [146, 203] width 212 height 19
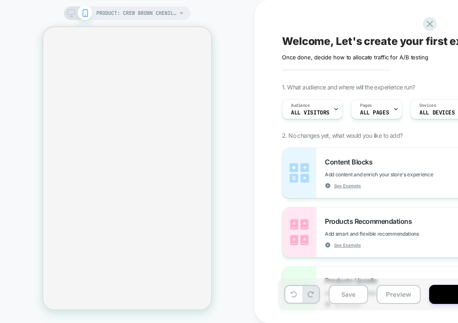
click at [235, 87] on div "PRODUCT: Crew Brown Chenille Rug PRODUCT: Crew Brown Chenille Rug" at bounding box center [127, 161] width 255 height 306
click at [120, 15] on span "PRODUCT: Crew Brown Chenille Rug" at bounding box center [136, 13] width 81 height 14
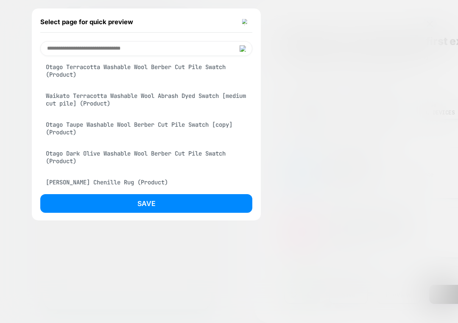
click at [150, 140] on div "Otago Taupe Washable Wool Berber Cut Pile Swatch [copy] (Product)" at bounding box center [146, 129] width 212 height 24
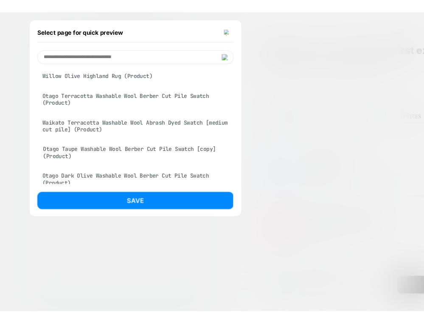
scroll to position [516, 0]
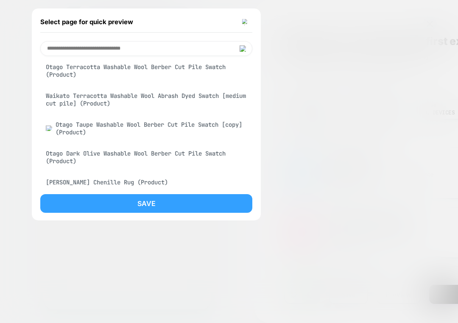
click at [157, 204] on button "Save" at bounding box center [146, 203] width 212 height 19
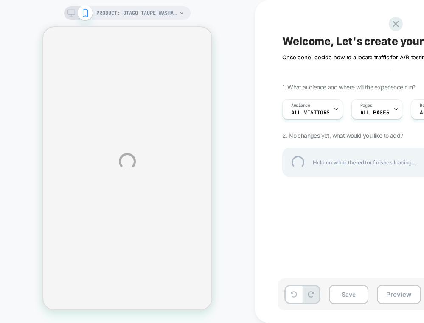
click at [246, 79] on div "PRODUCT: Otago Taupe Washable Wool Berber Cut Pile Swatch [copy] PRODUCT: Otago…" at bounding box center [212, 161] width 424 height 323
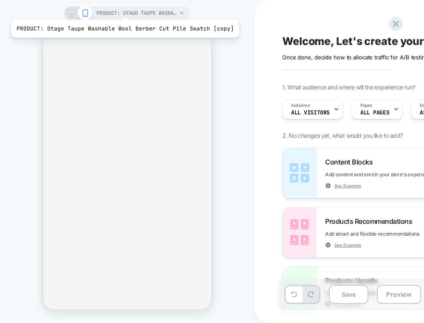
click at [122, 14] on span "PRODUCT: Otago Taupe Washable Wool Berber Cut Pile Swatch [copy]" at bounding box center [136, 13] width 81 height 14
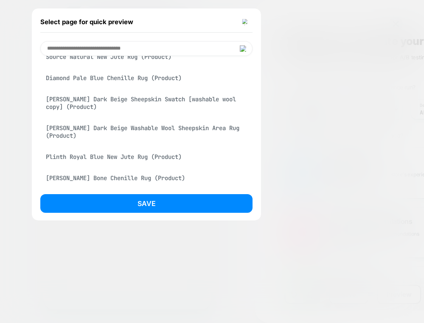
click at [142, 115] on div "[PERSON_NAME] Dark Beige Sheepskin Swatch [washable wool copy] (Product)" at bounding box center [146, 103] width 212 height 24
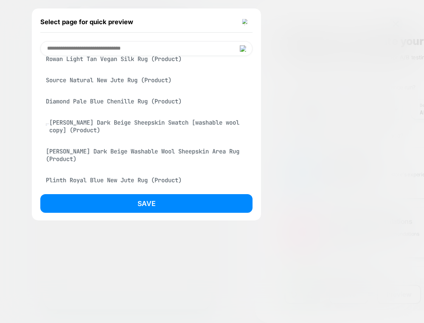
scroll to position [1474, 0]
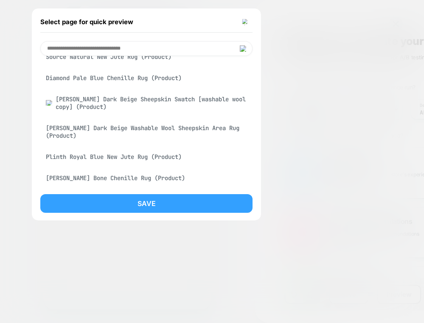
click at [210, 205] on button "Save" at bounding box center [146, 203] width 212 height 19
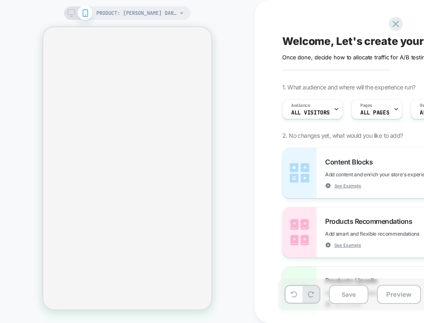
click at [175, 11] on span "PRODUCT: [PERSON_NAME] Dark Beige Sheepskin Swatch [washable wool copy]" at bounding box center [136, 13] width 81 height 14
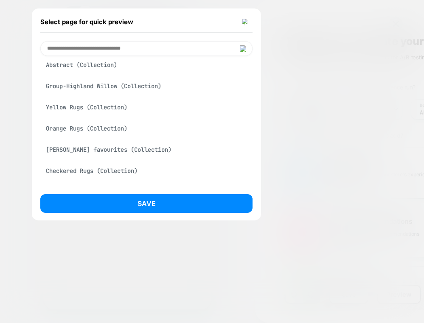
scroll to position [462, 0]
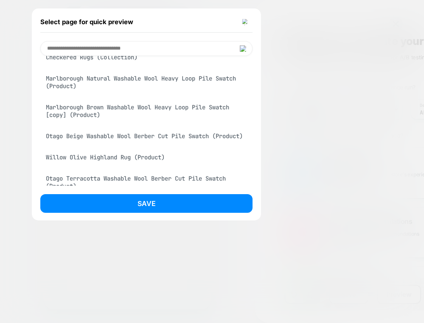
click at [170, 144] on div "Otago Beige Washable Wool Berber Cut Pile Swatch (Product)" at bounding box center [146, 136] width 212 height 16
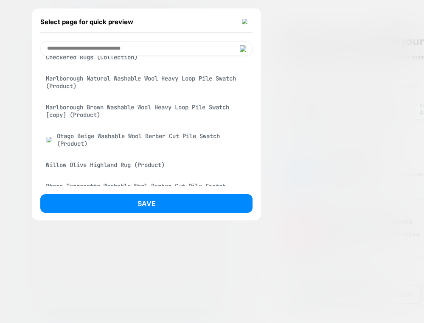
click at [171, 221] on div at bounding box center [212, 161] width 424 height 323
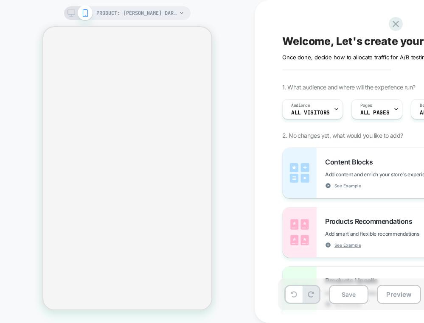
click at [133, 5] on div "PRODUCT: Mackenzie Dark Beige Sheepskin Swatch [washable wool copy] PRODUCT: Ma…" at bounding box center [127, 161] width 255 height 323
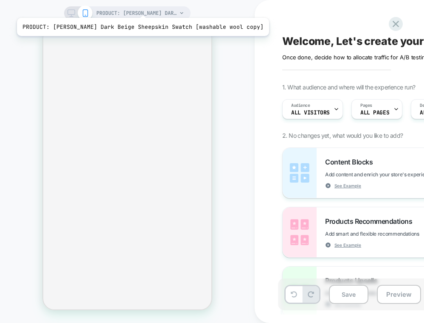
click at [133, 7] on span "PRODUCT: [PERSON_NAME] Dark Beige Sheepskin Swatch [washable wool copy]" at bounding box center [136, 13] width 81 height 14
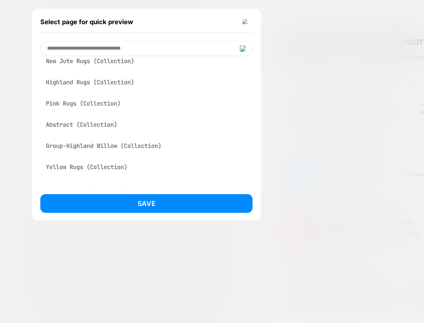
scroll to position [525, 0]
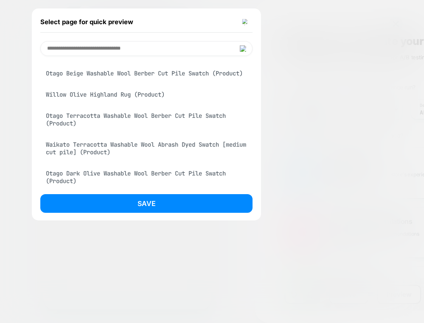
click at [148, 160] on div "Waikato Terracotta Washable Wool Abrash Dyed Swatch [medium cut pile] (Product)" at bounding box center [146, 149] width 212 height 24
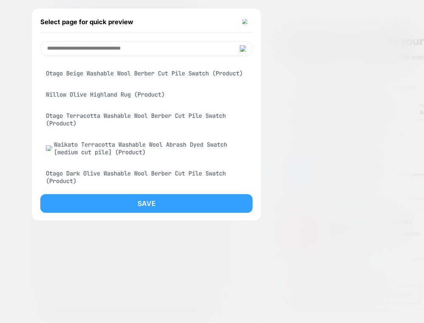
click at [148, 202] on button "Save" at bounding box center [146, 203] width 212 height 19
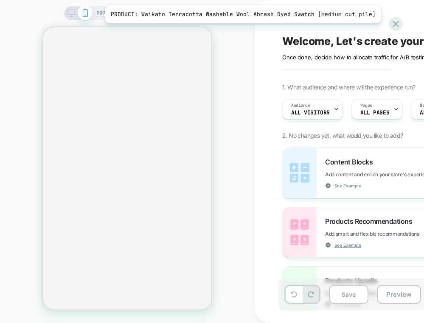
click at [103, 11] on span "PRODUCT: Waikato Terracotta Washable Wool Abrash Dyed Swatch [medium cut pile]" at bounding box center [136, 13] width 81 height 14
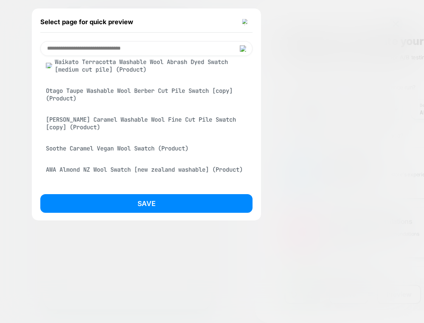
click at [170, 148] on div "Soothe Caramel Vegan Wool Swatch (Product)" at bounding box center [146, 148] width 212 height 16
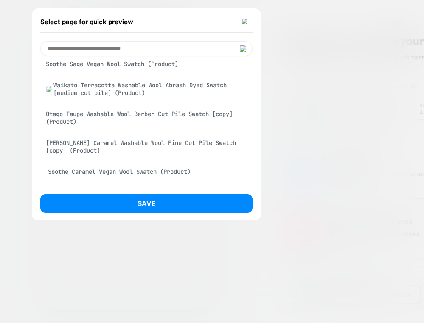
scroll to position [117, 0]
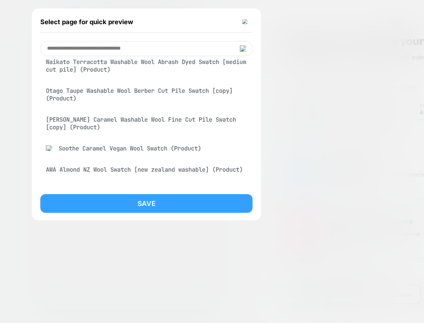
click at [189, 207] on button "Save" at bounding box center [146, 203] width 212 height 19
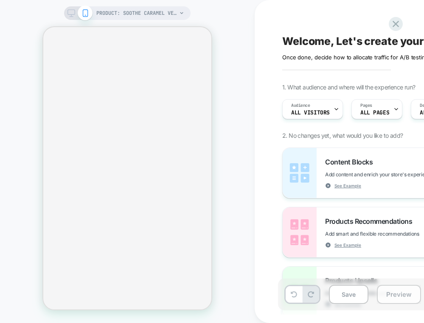
click at [382, 289] on button "Preview" at bounding box center [399, 294] width 44 height 19
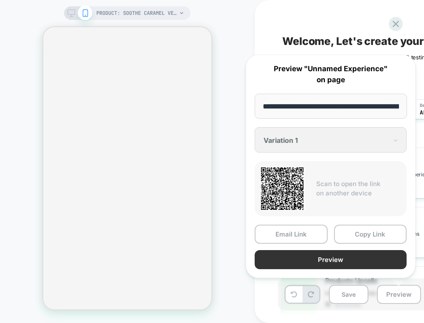
click at [356, 263] on button "Preview" at bounding box center [331, 259] width 152 height 19
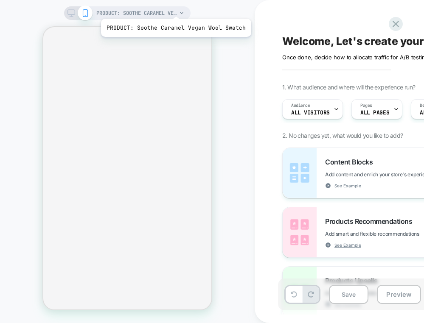
click at [174, 8] on span "PRODUCT: Soothe Caramel Vegan Wool Swatch" at bounding box center [136, 13] width 81 height 14
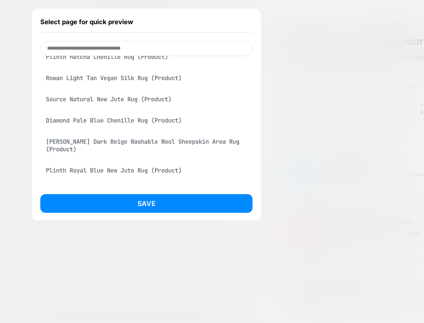
click at [165, 86] on div "Rowan Light Tan Vegan Silk Rug (Product)" at bounding box center [146, 78] width 212 height 16
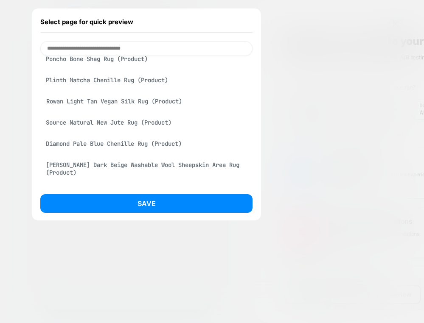
scroll to position [1461, 0]
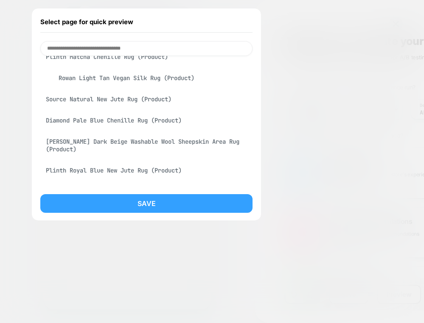
click at [189, 209] on button "Save" at bounding box center [146, 203] width 212 height 19
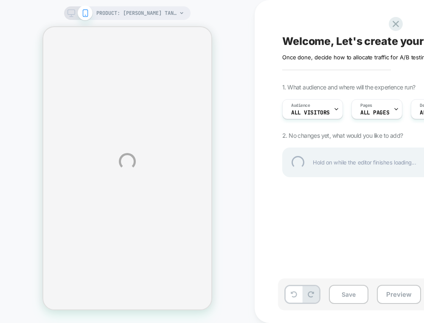
click at [263, 100] on div "PRODUCT: [PERSON_NAME] Tan Vegan Silk Rug PRODUCT: Rowan Light Tan Vegan Silk R…" at bounding box center [212, 161] width 424 height 323
click at [219, 51] on div "PRODUCT: [PERSON_NAME] Tan Vegan Silk Rug PRODUCT: Rowan Light Tan Vegan Silk R…" at bounding box center [212, 161] width 424 height 323
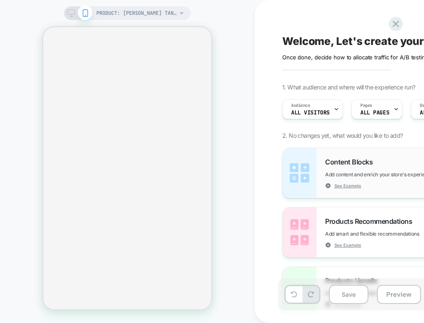
click at [294, 161] on img at bounding box center [300, 173] width 34 height 50
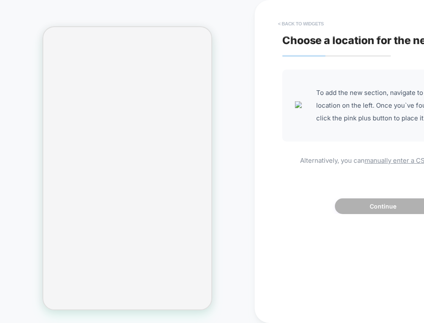
click at [294, 25] on button "< Back to widgets" at bounding box center [301, 24] width 54 height 14
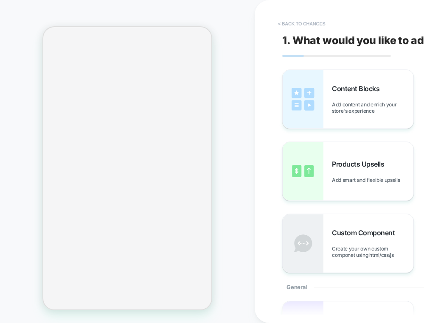
click at [281, 26] on button "< Back to changes" at bounding box center [302, 24] width 56 height 14
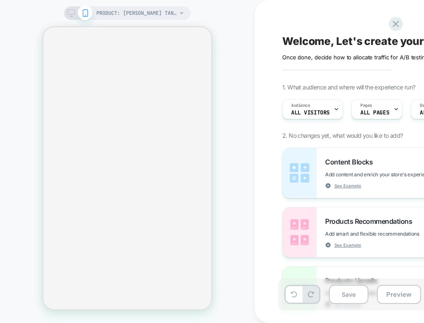
click at [141, 20] on div "PRODUCT: Rowan Light Tan Vegan Silk Rug PRODUCT: Rowan Light Tan Vegan Silk Rug" at bounding box center [127, 161] width 255 height 306
click at [145, 13] on span "PRODUCT: [PERSON_NAME] Tan Vegan Silk Rug" at bounding box center [136, 13] width 81 height 14
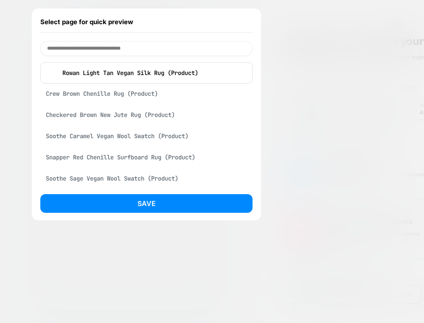
click at [173, 157] on div "Snapper Red Chenille Surfboard Rug (Product)" at bounding box center [146, 157] width 212 height 16
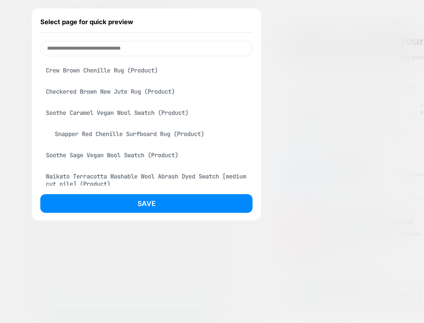
click at [179, 186] on div "Select page for quick preview Crew Brown Chenille Rug (Product) Checkered Brown…" at bounding box center [146, 114] width 229 height 212
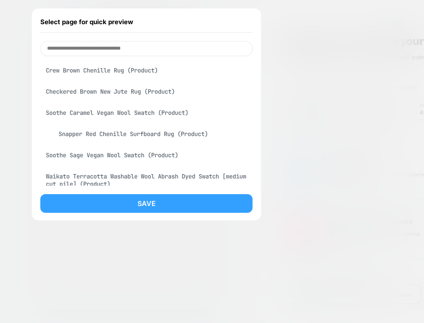
click at [179, 196] on button "Save" at bounding box center [146, 203] width 212 height 19
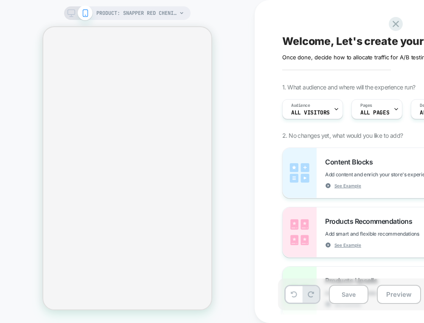
click at [246, 126] on div "PRODUCT: Snapper Red Chenille Surfboard Rug PRODUCT: Snapper Red Chenille Surfb…" at bounding box center [127, 161] width 255 height 306
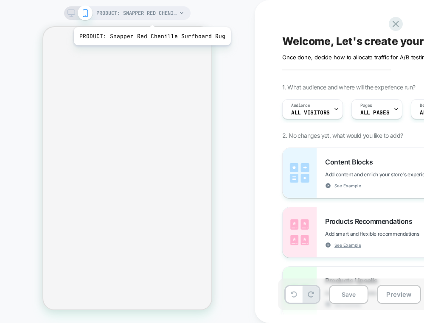
click at [152, 14] on span "PRODUCT: Snapper Red Chenille Surfboard Rug" at bounding box center [136, 13] width 81 height 14
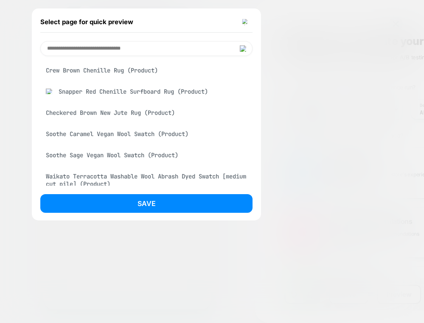
click at [323, 34] on div at bounding box center [212, 161] width 424 height 323
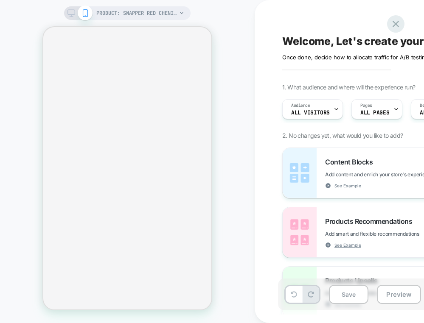
click at [396, 20] on icon at bounding box center [395, 23] width 11 height 11
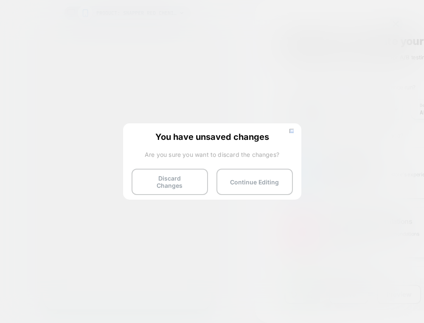
click at [152, 179] on button "Discard Changes" at bounding box center [170, 182] width 76 height 26
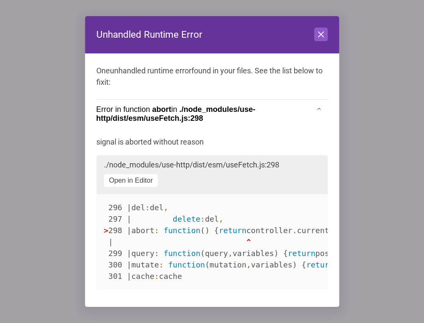
click at [146, 180] on div "signal is aborted without reason ./node_modules/use-http/dist/esm/useFetch.js :…" at bounding box center [211, 219] width 231 height 165
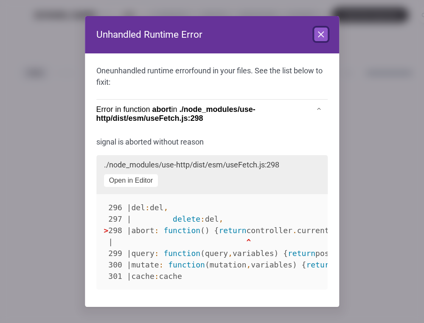
click at [316, 38] on icon at bounding box center [321, 34] width 10 height 10
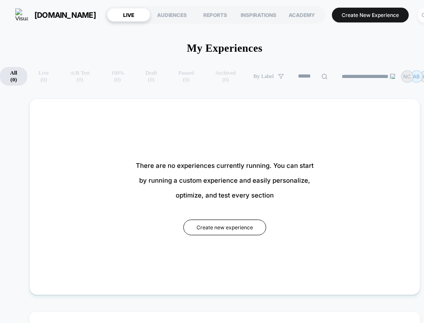
click at [423, 11] on div "OH" at bounding box center [425, 15] width 17 height 17
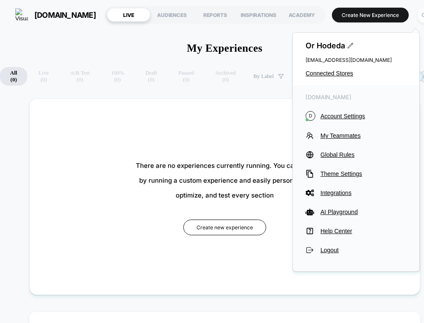
click at [421, 11] on div "OH" at bounding box center [425, 15] width 17 height 17
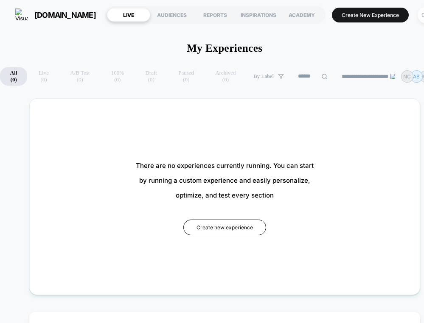
click at [421, 11] on div "OH" at bounding box center [425, 15] width 17 height 17
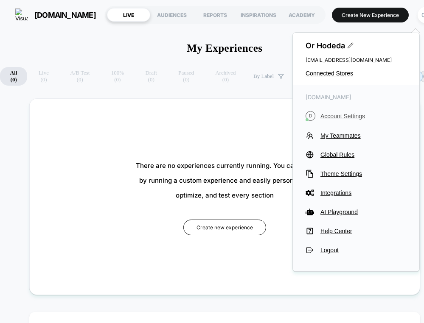
click at [341, 120] on button "D Account Settings" at bounding box center [355, 116] width 101 height 10
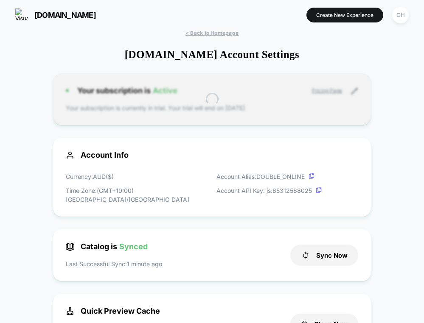
scroll to position [115, 0]
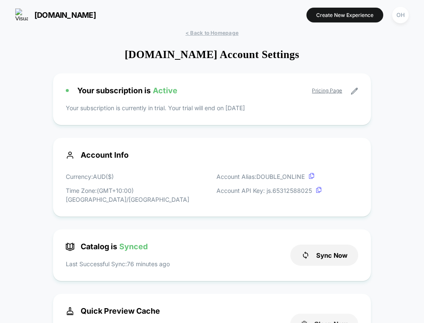
click at [343, 319] on button "Clean Now" at bounding box center [324, 324] width 68 height 21
click at [362, 19] on button "Create New Experience" at bounding box center [344, 15] width 77 height 15
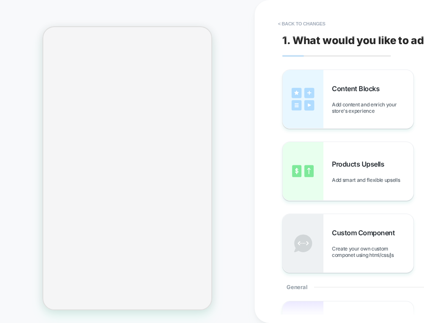
click at [297, 27] on button "< Back to changes" at bounding box center [302, 24] width 56 height 14
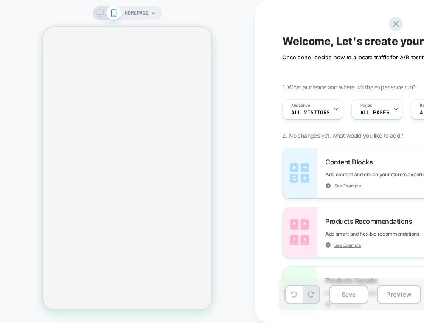
click at [161, 9] on div "HOMEPAGE" at bounding box center [127, 13] width 70 height 14
click at [150, 14] on div "HOMEPAGE" at bounding box center [140, 13] width 31 height 14
click at [132, 8] on span "HOMEPAGE" at bounding box center [137, 13] width 24 height 14
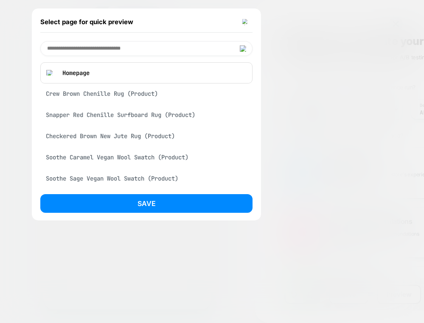
click at [149, 95] on div "Crew Brown Chenille Rug (Product)" at bounding box center [146, 94] width 212 height 16
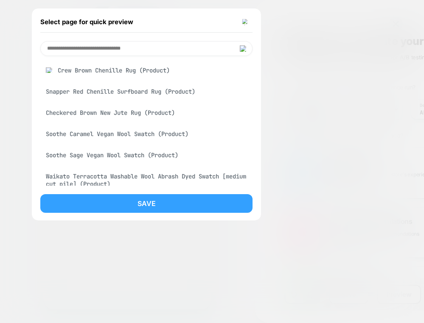
click at [196, 204] on button "Save" at bounding box center [146, 203] width 212 height 19
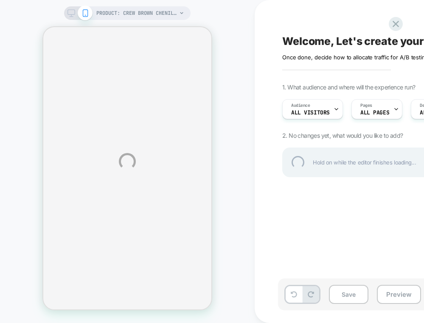
click at [119, 19] on div "PRODUCT: Crew Brown Chenille Rug PRODUCT: Crew Brown Chenille Rug Welcome, Let'…" at bounding box center [212, 161] width 424 height 323
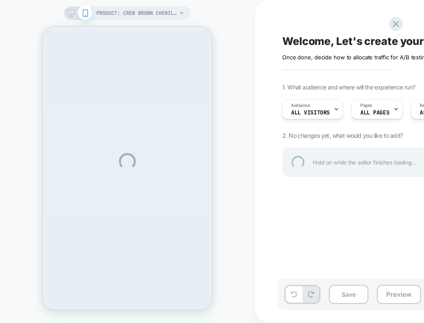
click at [119, 19] on div "PRODUCT: Crew Brown Chenille Rug PRODUCT: Crew Brown Chenille Rug Welcome, Let'…" at bounding box center [212, 161] width 424 height 323
click at [123, 19] on div "PRODUCT: Crew Brown Chenille Rug PRODUCT: Crew Brown Chenille Rug Welcome, Let'…" at bounding box center [212, 161] width 424 height 323
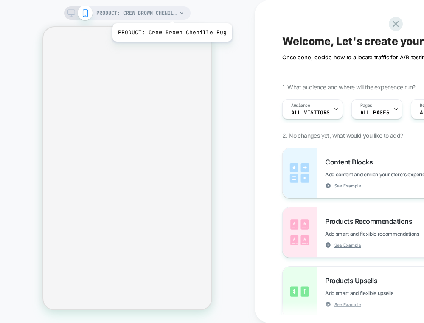
click at [168, 6] on div "PRODUCT: Crew Brown Chenille Rug PRODUCT: Crew Brown Chenille Rug" at bounding box center [127, 161] width 255 height 323
click at [166, 5] on div "PRODUCT: Crew Brown Chenille Rug PRODUCT: Crew Brown Chenille Rug" at bounding box center [127, 161] width 255 height 323
click at [124, 23] on div "PRODUCT: Crew Brown Chenille Rug PRODUCT: Crew Brown Chenille Rug" at bounding box center [127, 161] width 255 height 306
click at [115, 13] on span "PRODUCT: Crew Brown Chenille Rug" at bounding box center [136, 13] width 81 height 14
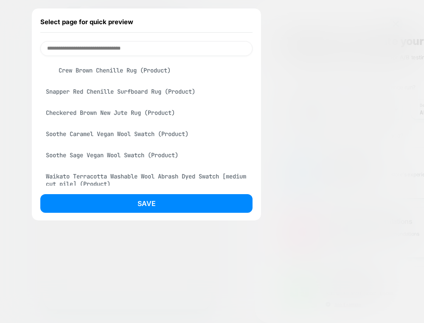
click at [113, 49] on input at bounding box center [146, 48] width 212 height 15
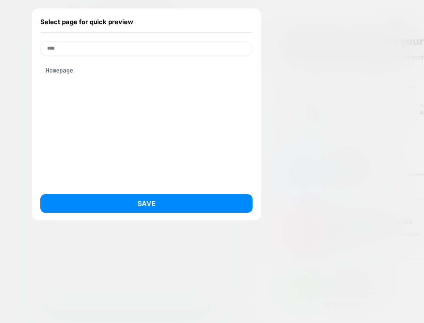
type input "****"
click at [62, 68] on div "Homepage" at bounding box center [146, 70] width 212 height 16
click at [217, 216] on div "Save" at bounding box center [146, 205] width 212 height 23
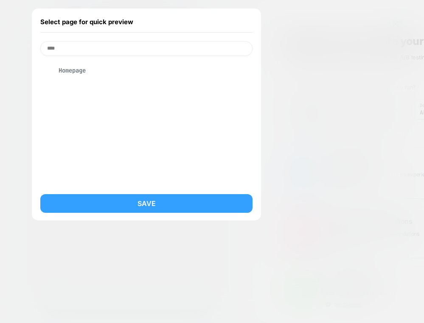
click at [217, 207] on button "Save" at bounding box center [146, 203] width 212 height 19
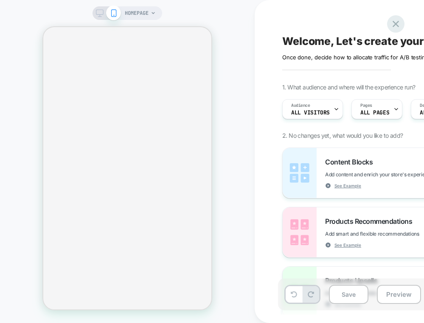
click at [393, 25] on icon at bounding box center [395, 23] width 11 height 11
